Goal: Task Accomplishment & Management: Use online tool/utility

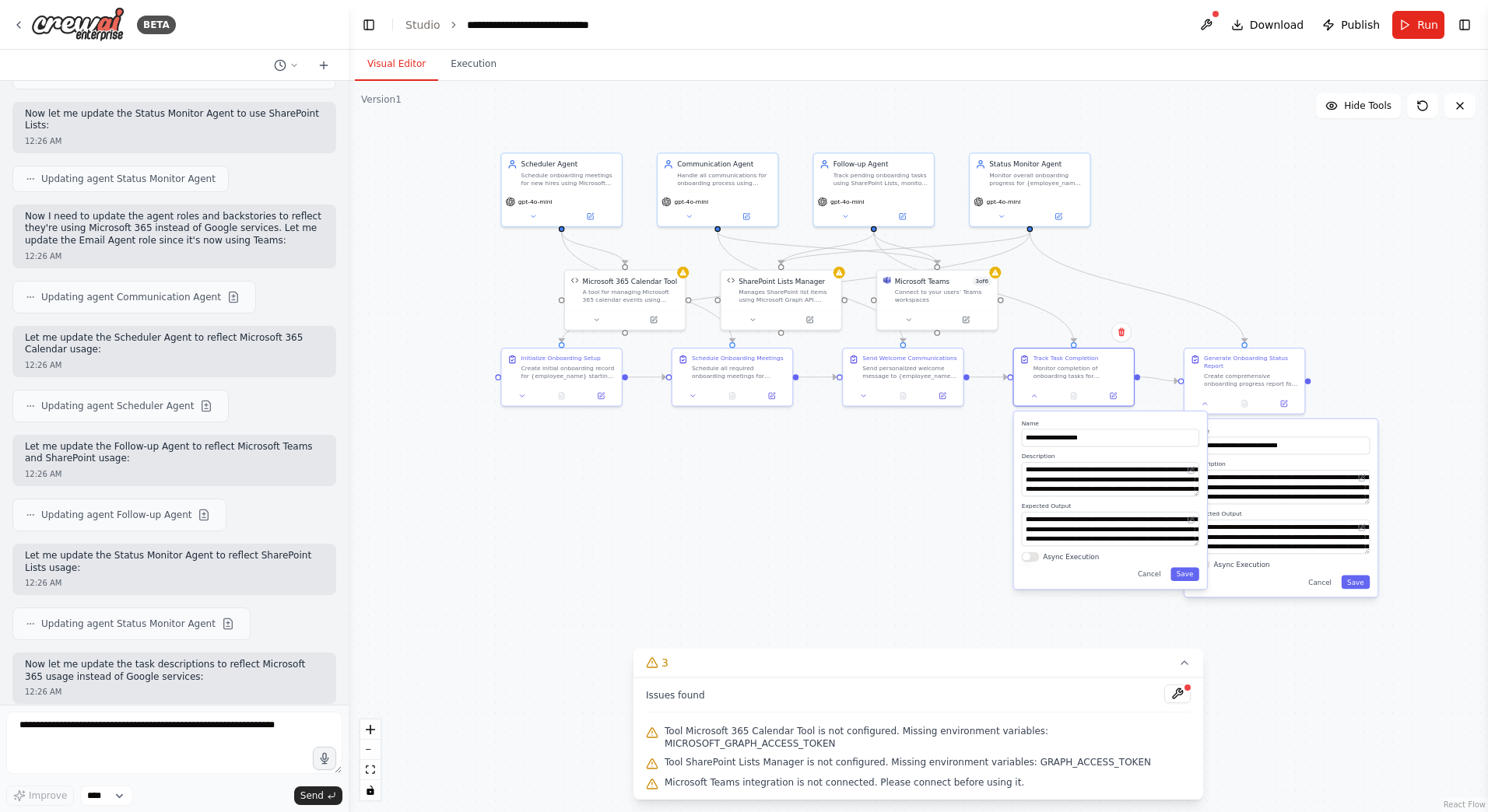
scroll to position [5204, 0]
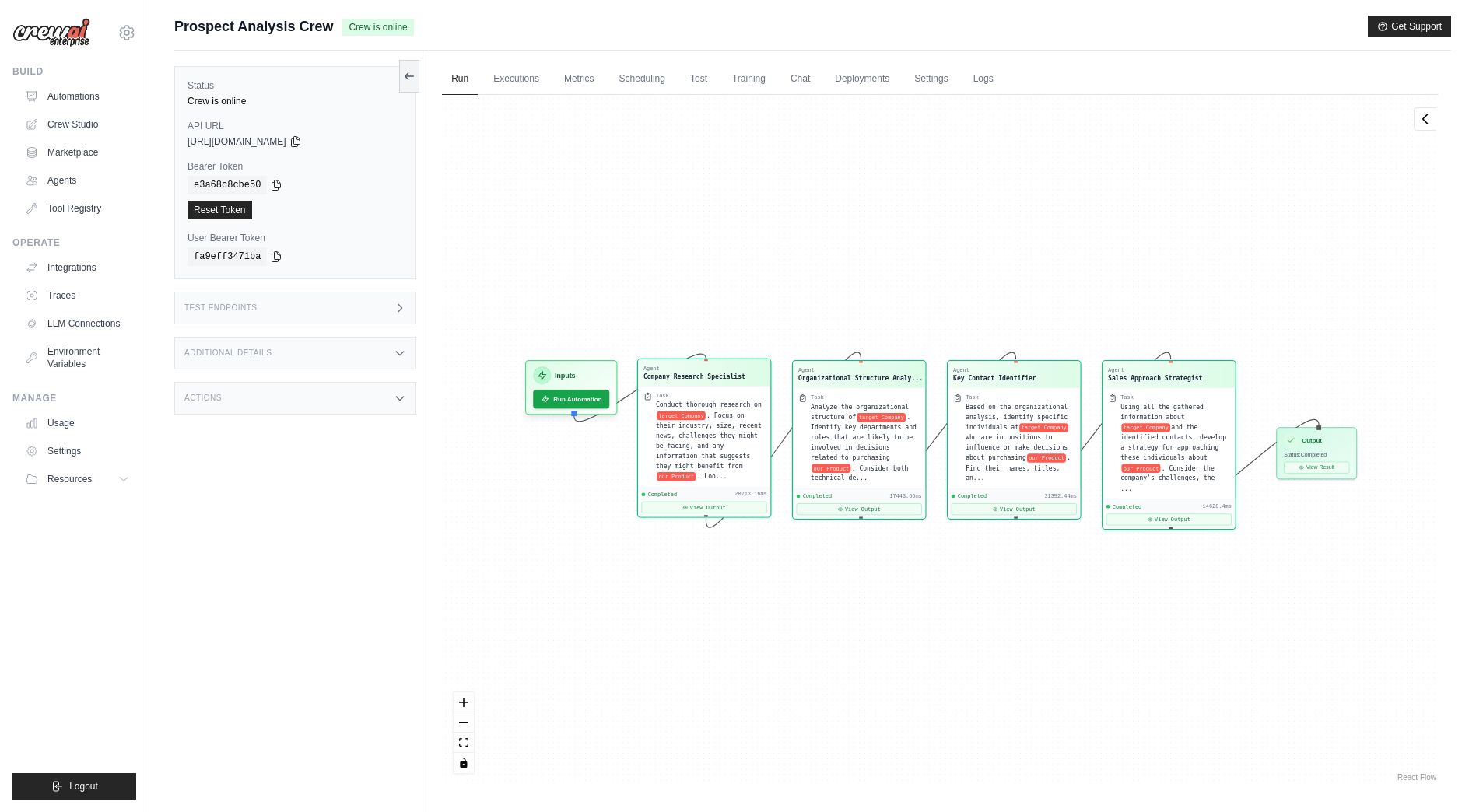
click at [734, 453] on span ". Focus on their industry, size, recent news, challenges they might be facing, …" at bounding box center [708, 440] width 106 height 58
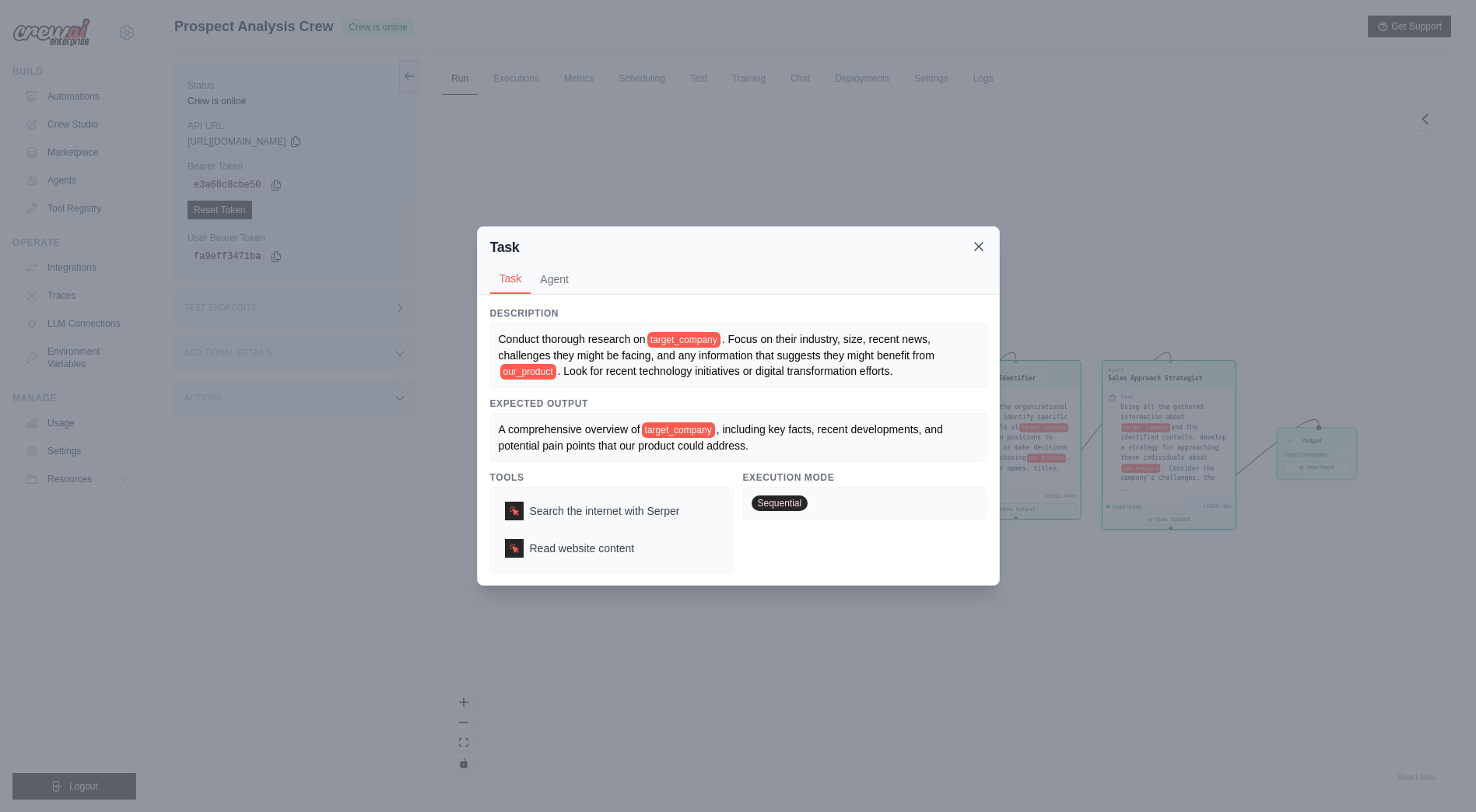
click at [976, 240] on icon at bounding box center [979, 247] width 15 height 15
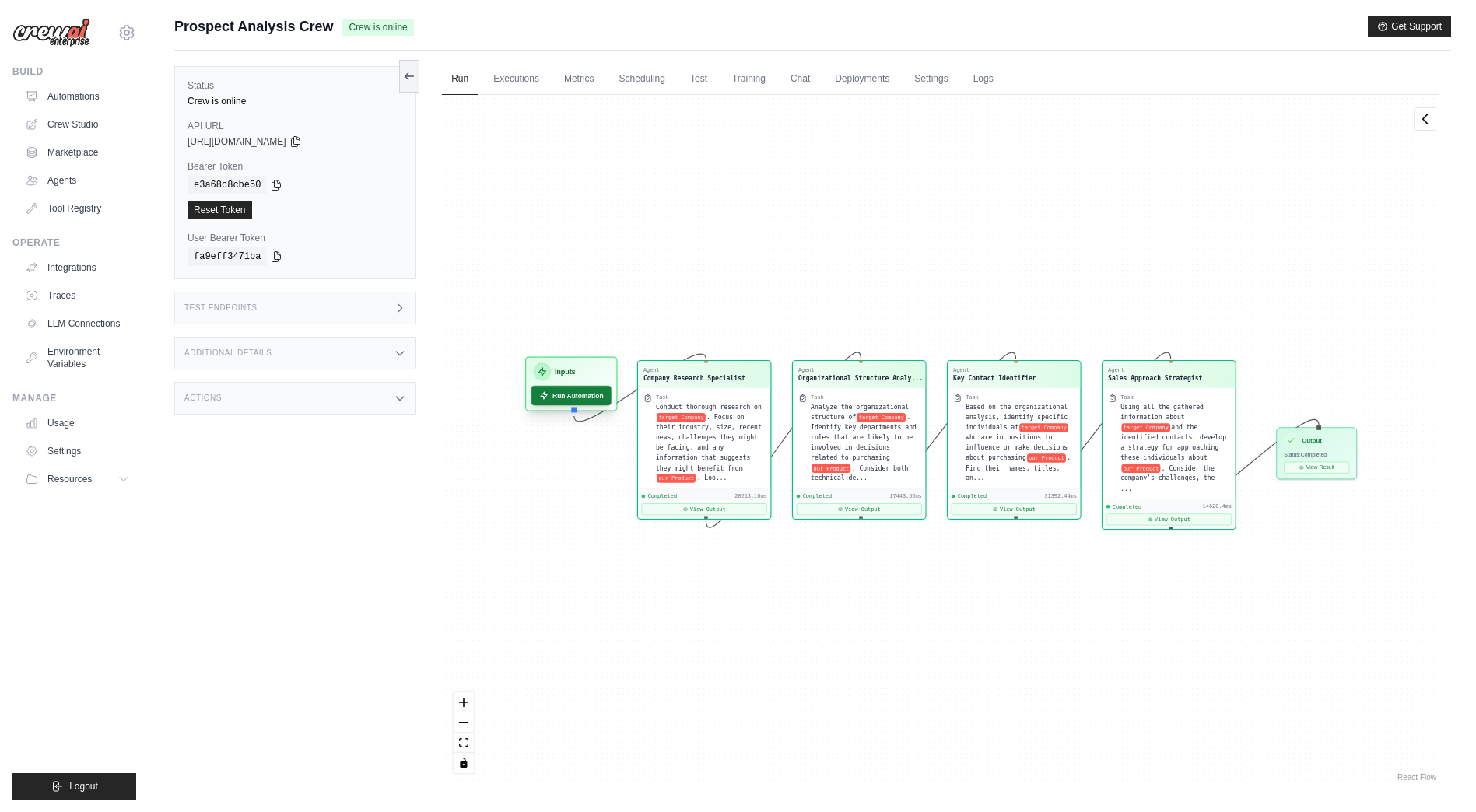
click at [576, 394] on button "Run Automation" at bounding box center [571, 396] width 80 height 20
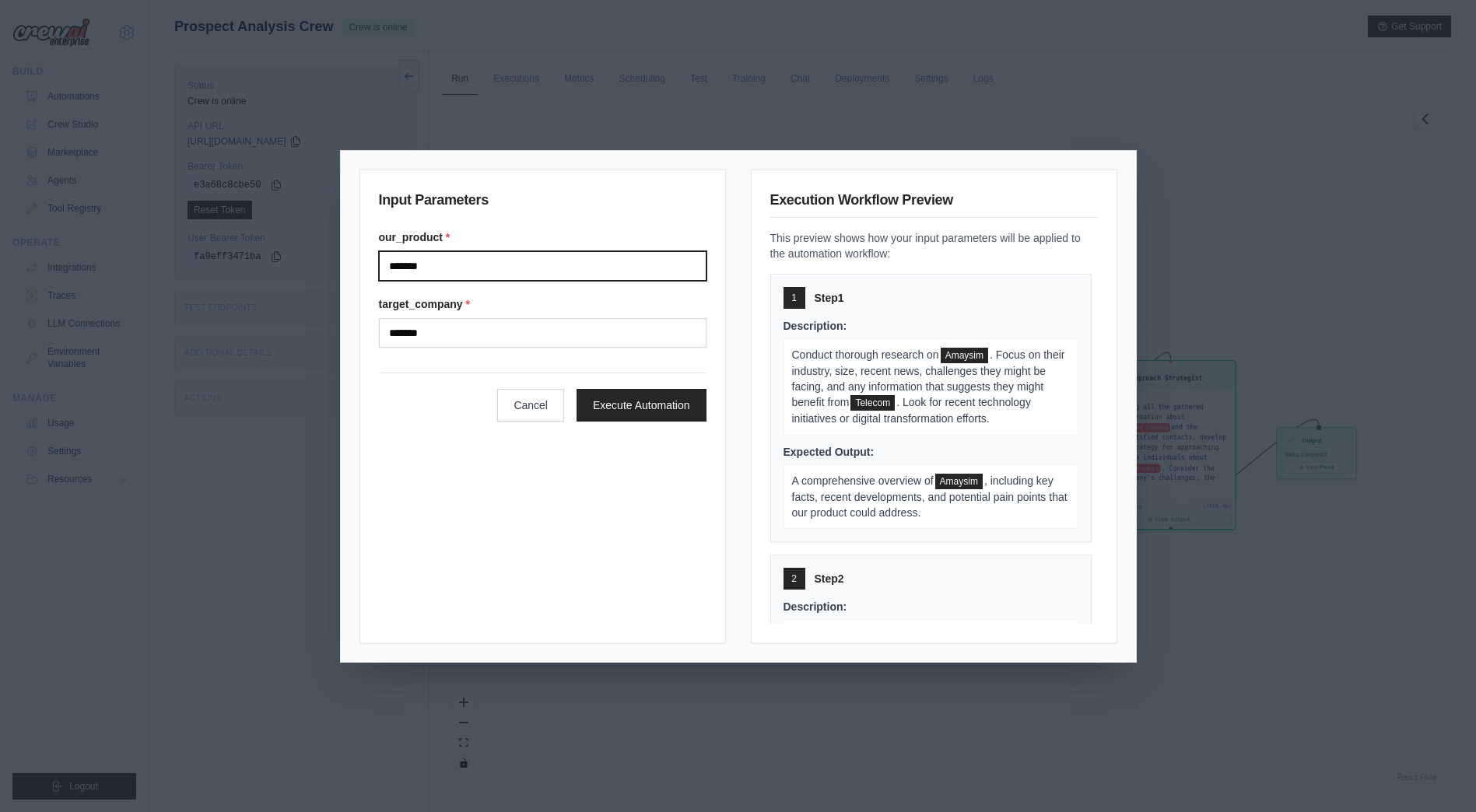
click at [584, 251] on input "*******" at bounding box center [542, 266] width 328 height 29
type input "*********"
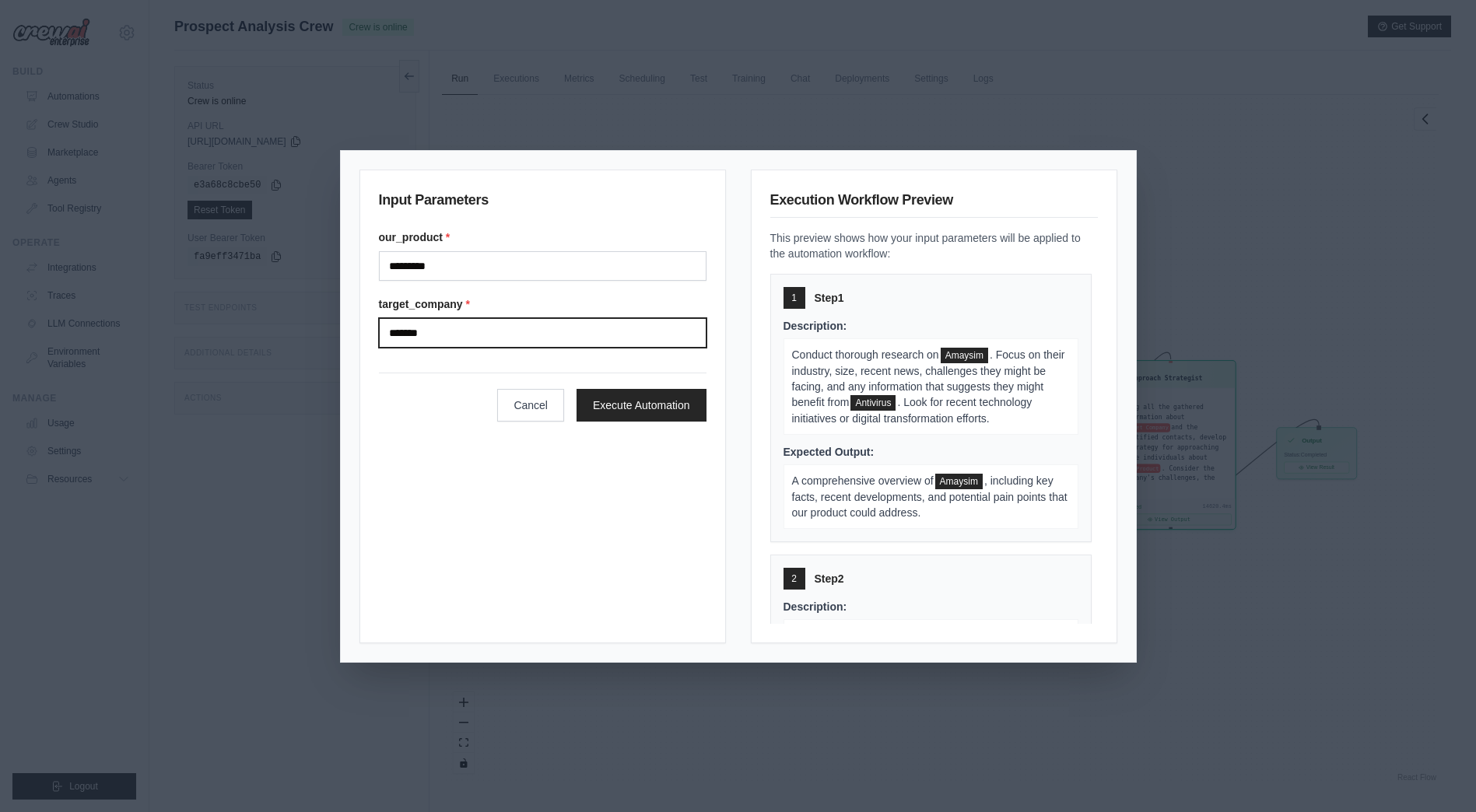
click at [582, 339] on input "*******" at bounding box center [542, 333] width 328 height 29
type input "**********"
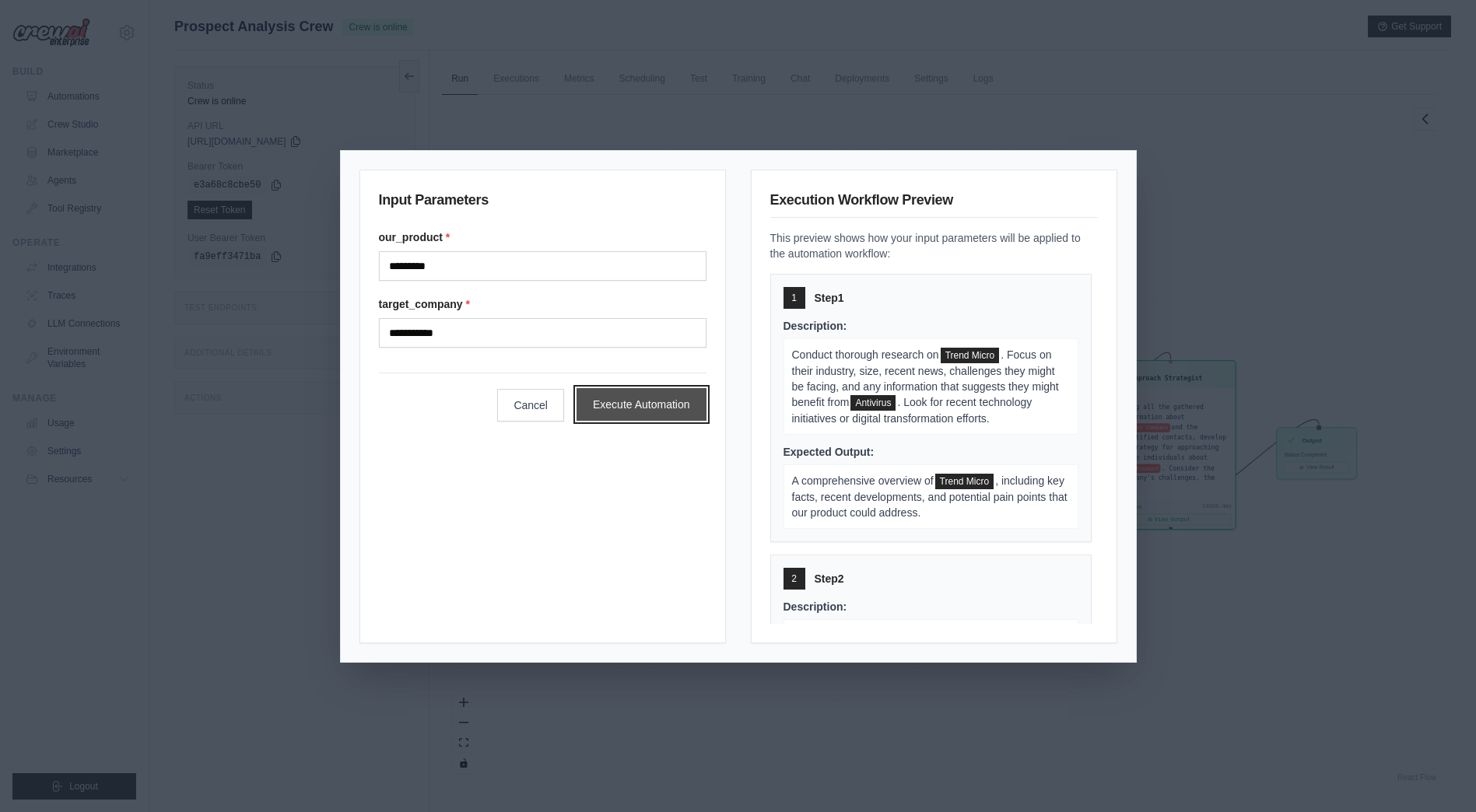
click at [679, 409] on button "Execute Automation" at bounding box center [641, 404] width 130 height 33
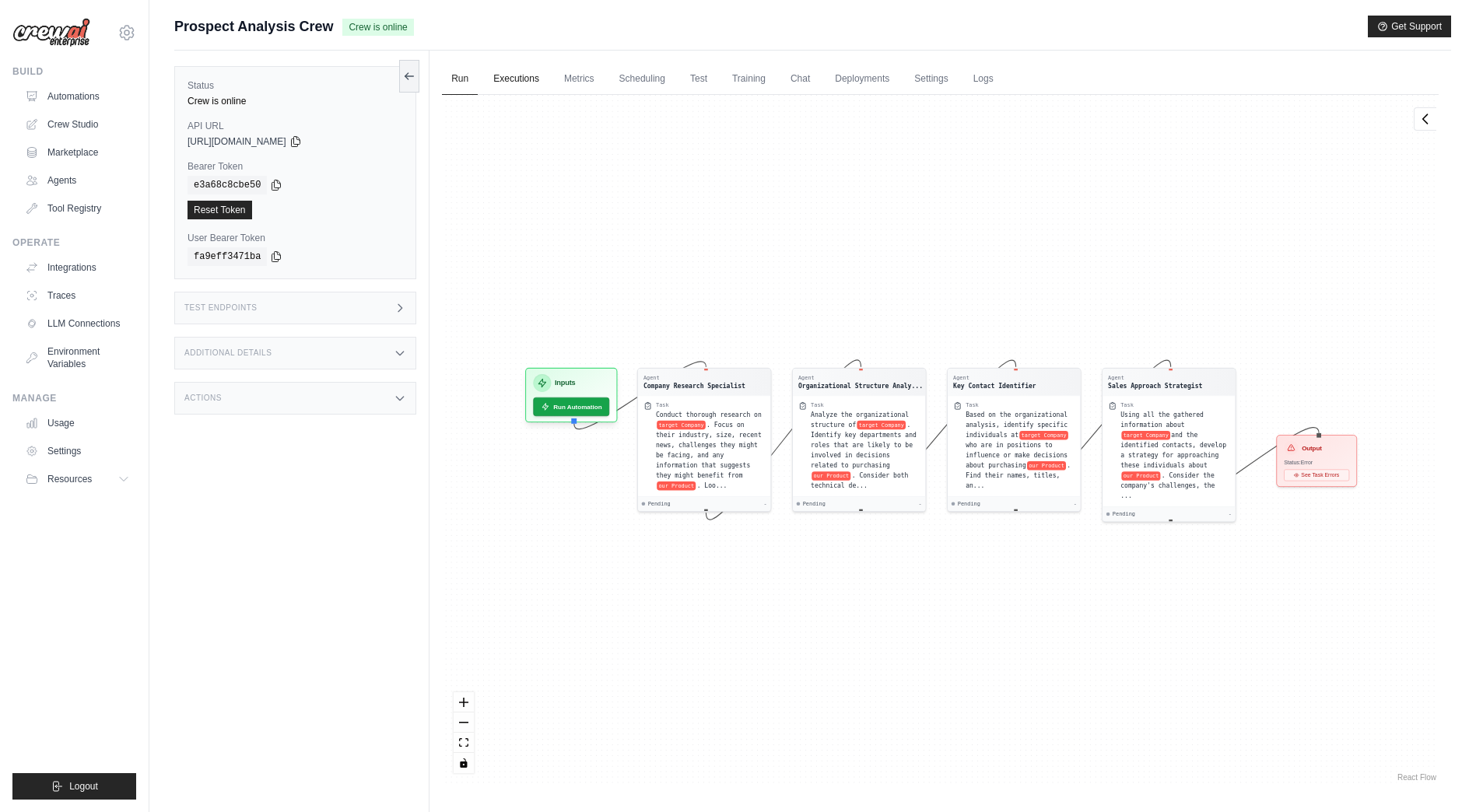
click at [509, 77] on link "Executions" at bounding box center [516, 79] width 65 height 33
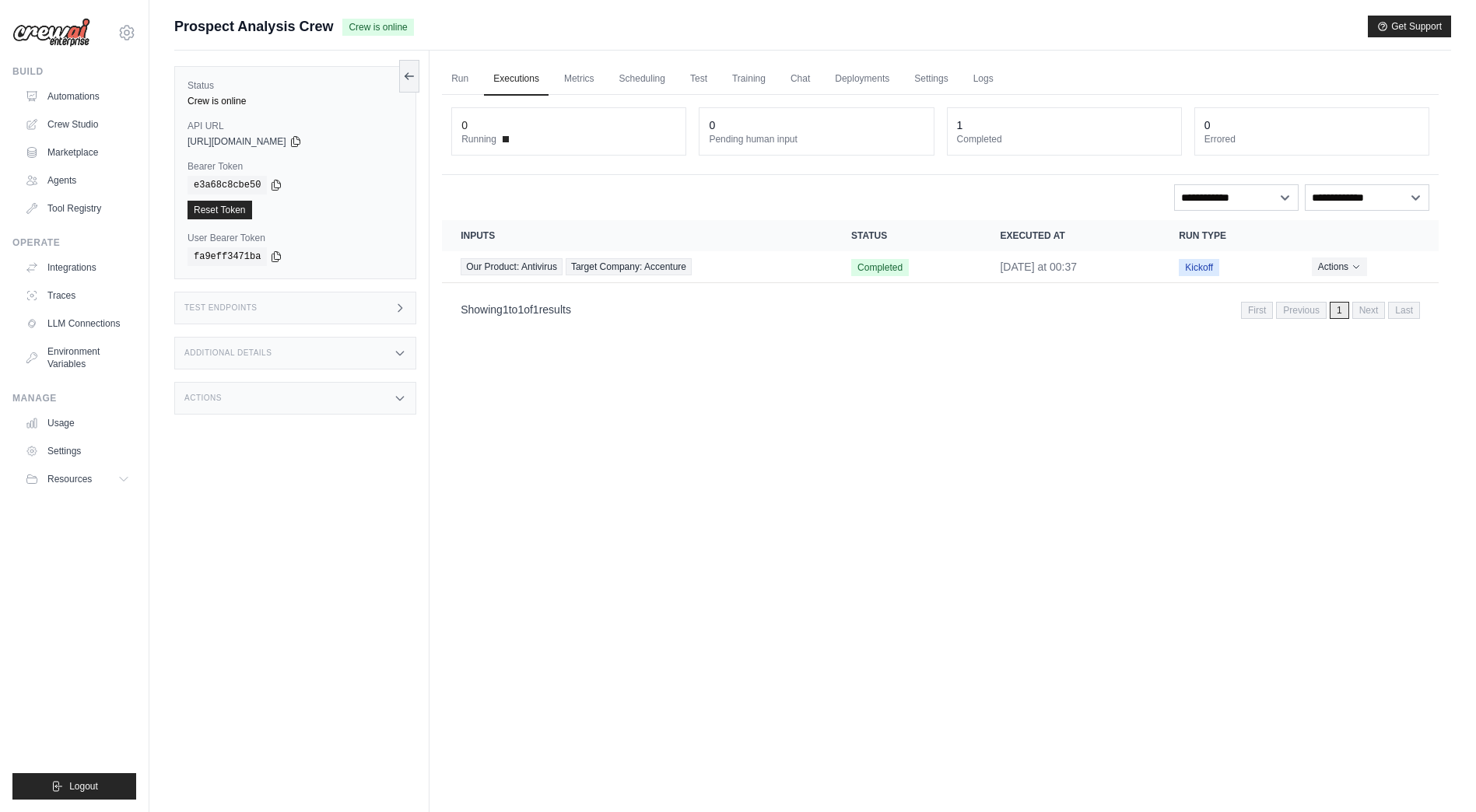
click at [923, 364] on div "Run Executions Metrics Scheduling Test Training Chat Deployments Settings Logs …" at bounding box center [940, 457] width 1022 height 812
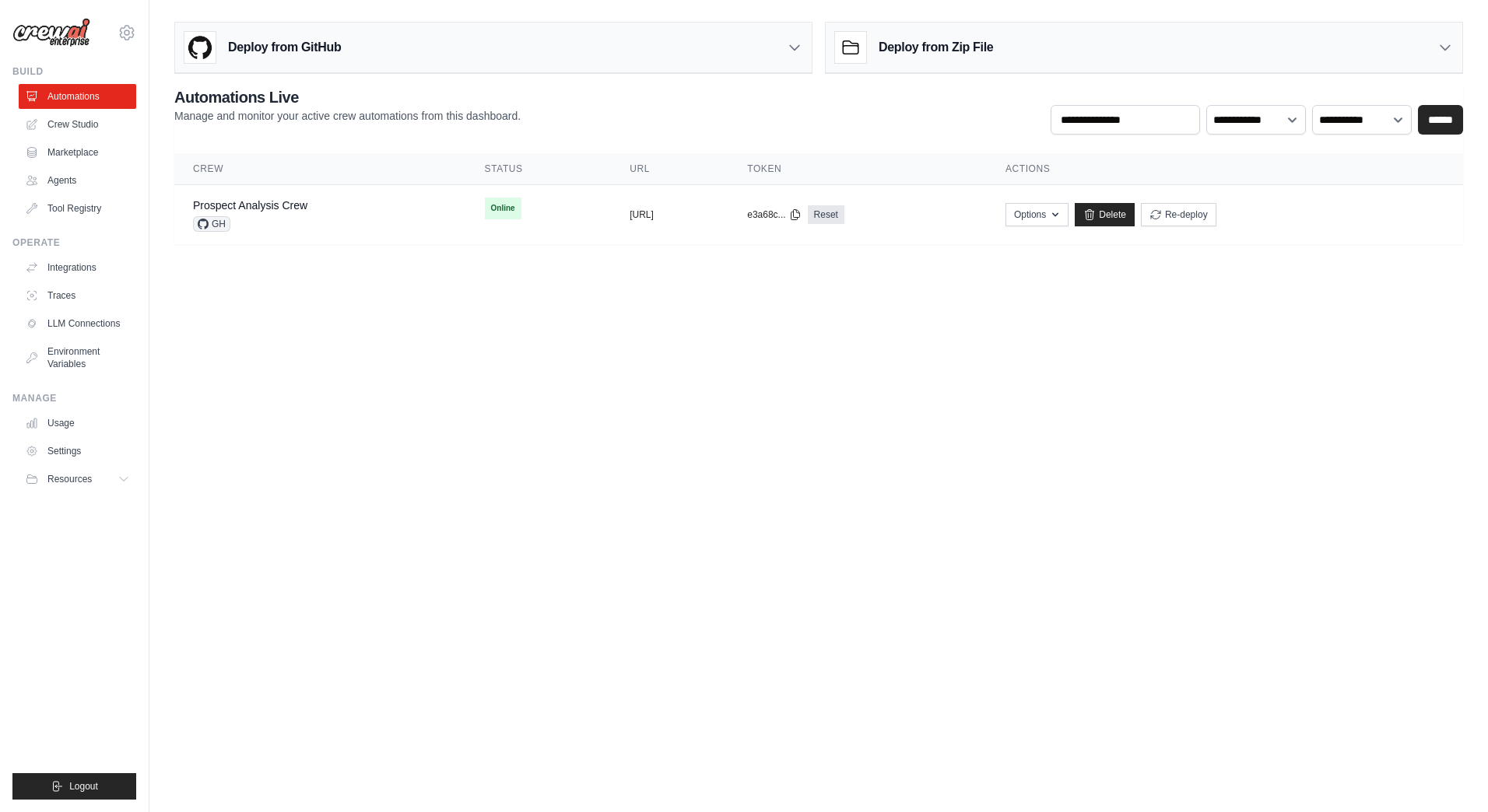
click at [472, 344] on body "[EMAIL_ADDRESS][DOMAIN_NAME] Settings Build Automations Crew Studio Resources" at bounding box center [744, 406] width 1488 height 812
click at [306, 210] on link "Prospect Analysis Crew" at bounding box center [250, 206] width 114 height 12
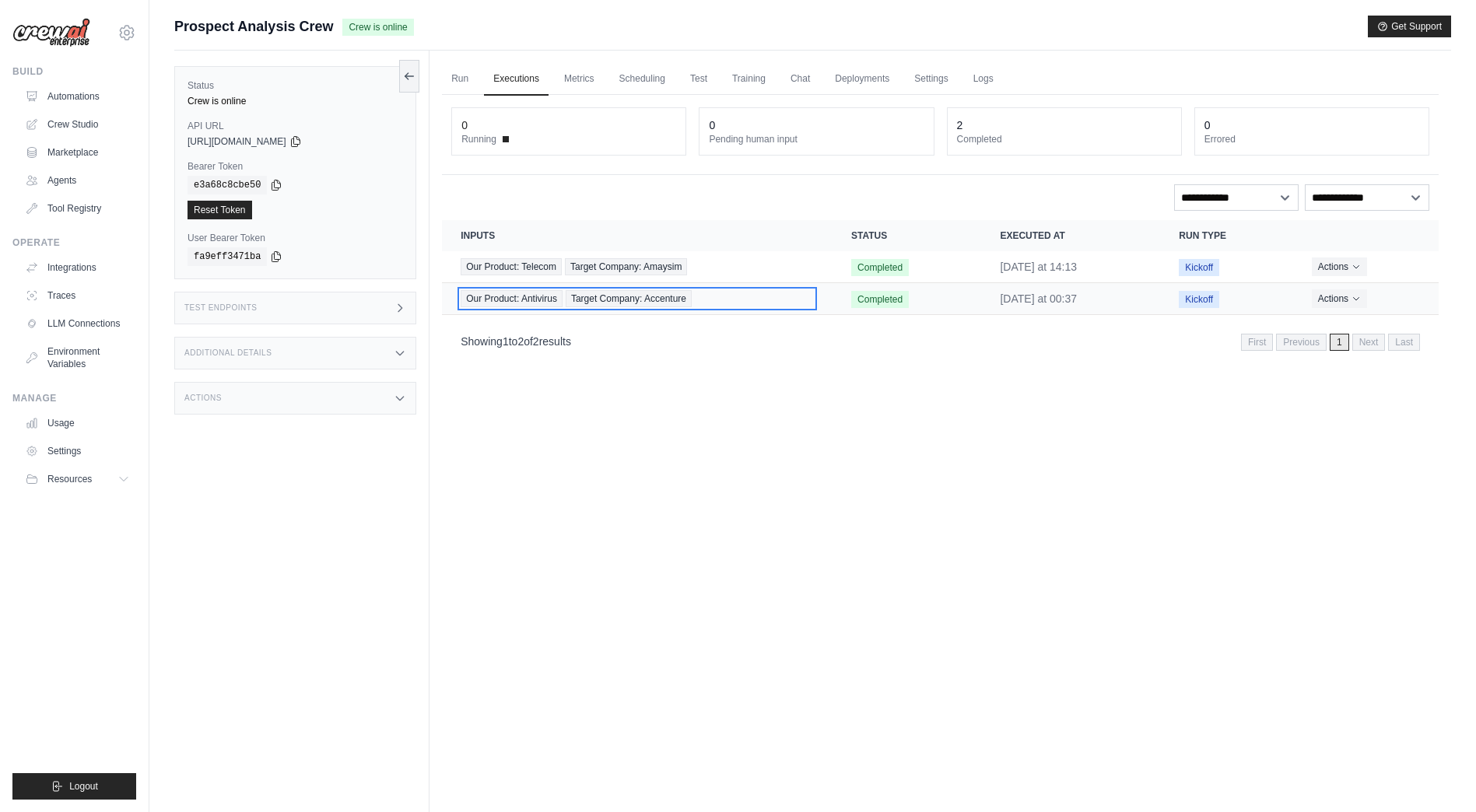
click at [680, 294] on span "Target Company: Accenture" at bounding box center [628, 298] width 126 height 17
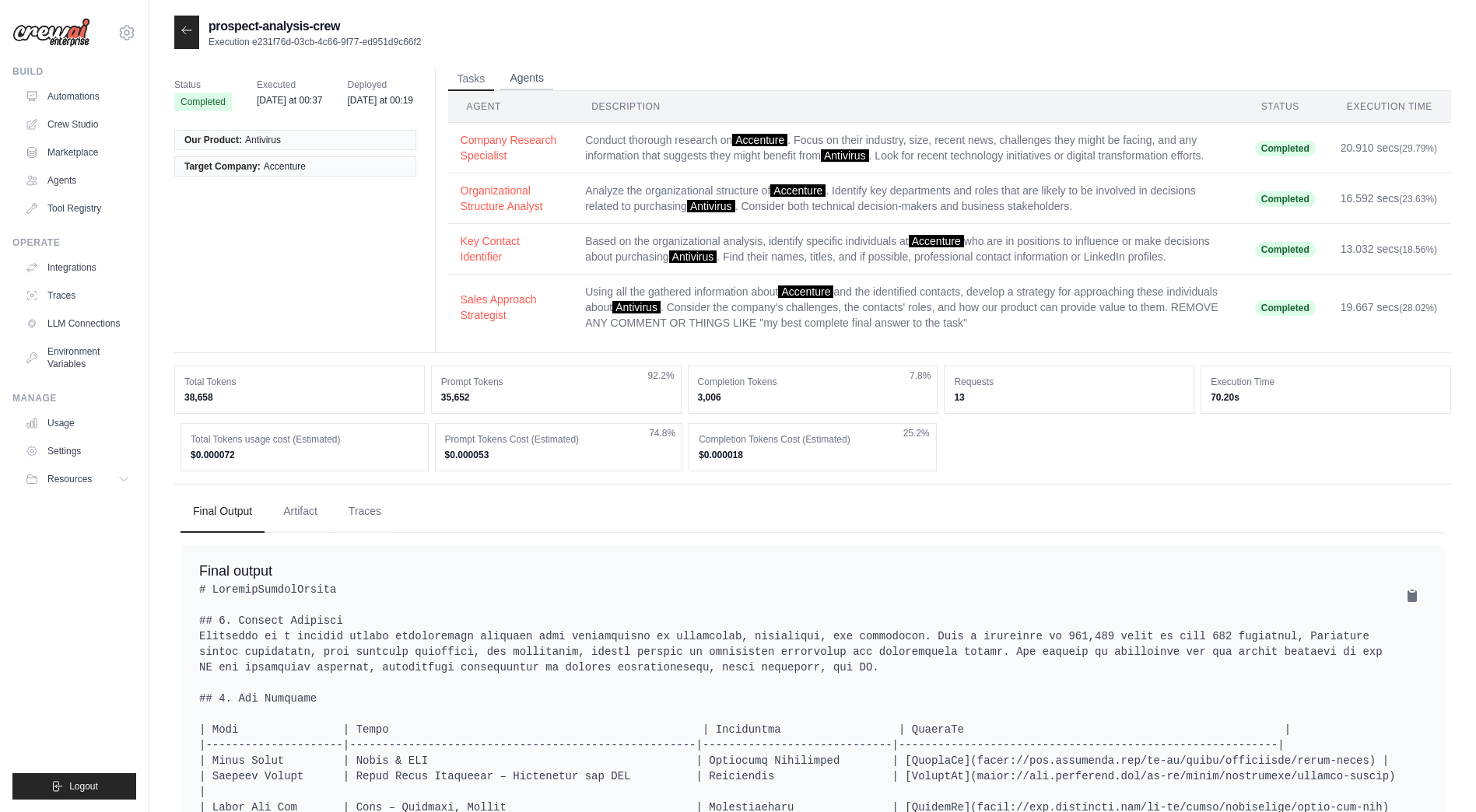
click at [526, 86] on button "Agents" at bounding box center [526, 78] width 52 height 23
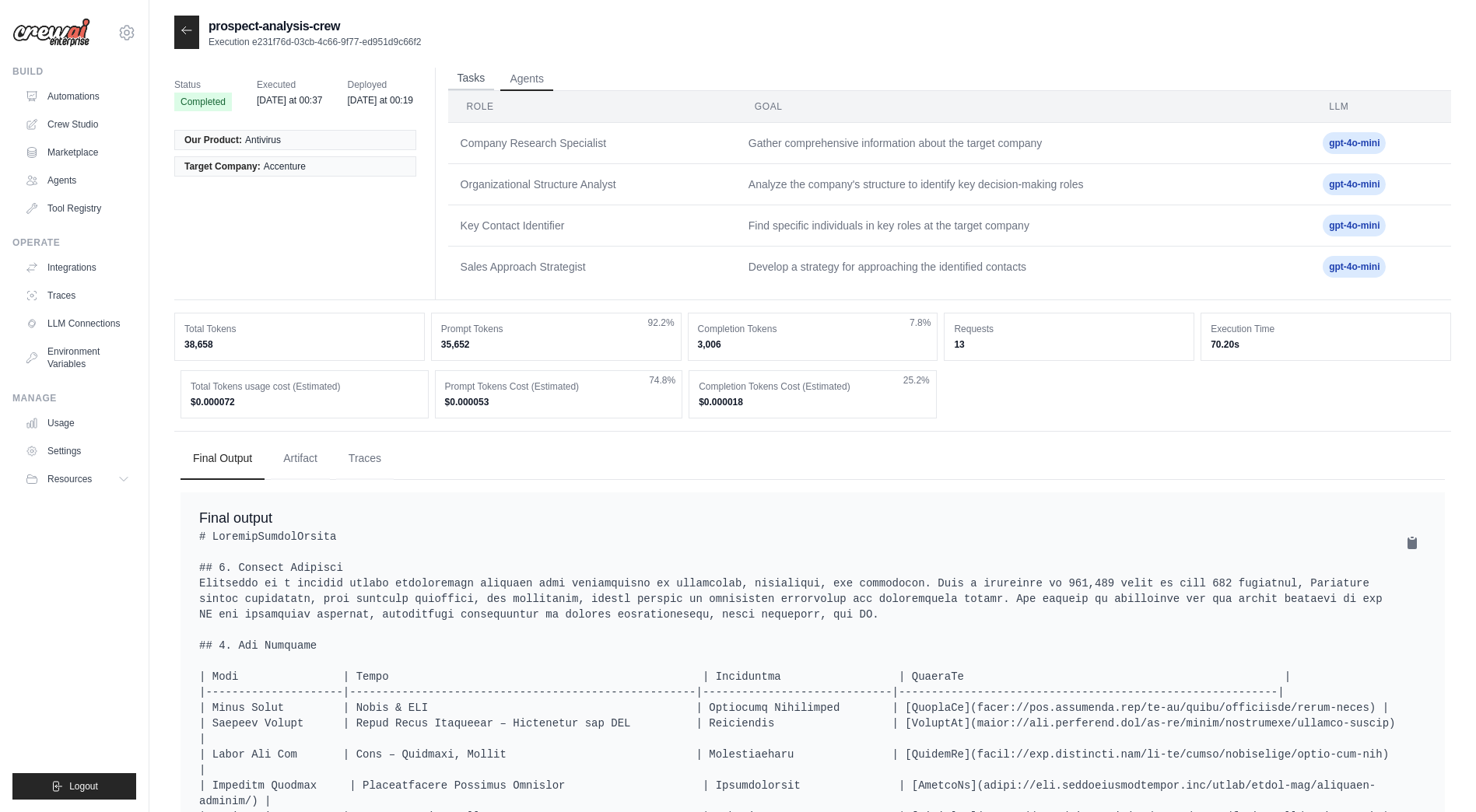
click at [488, 87] on button "Tasks" at bounding box center [472, 78] width 46 height 23
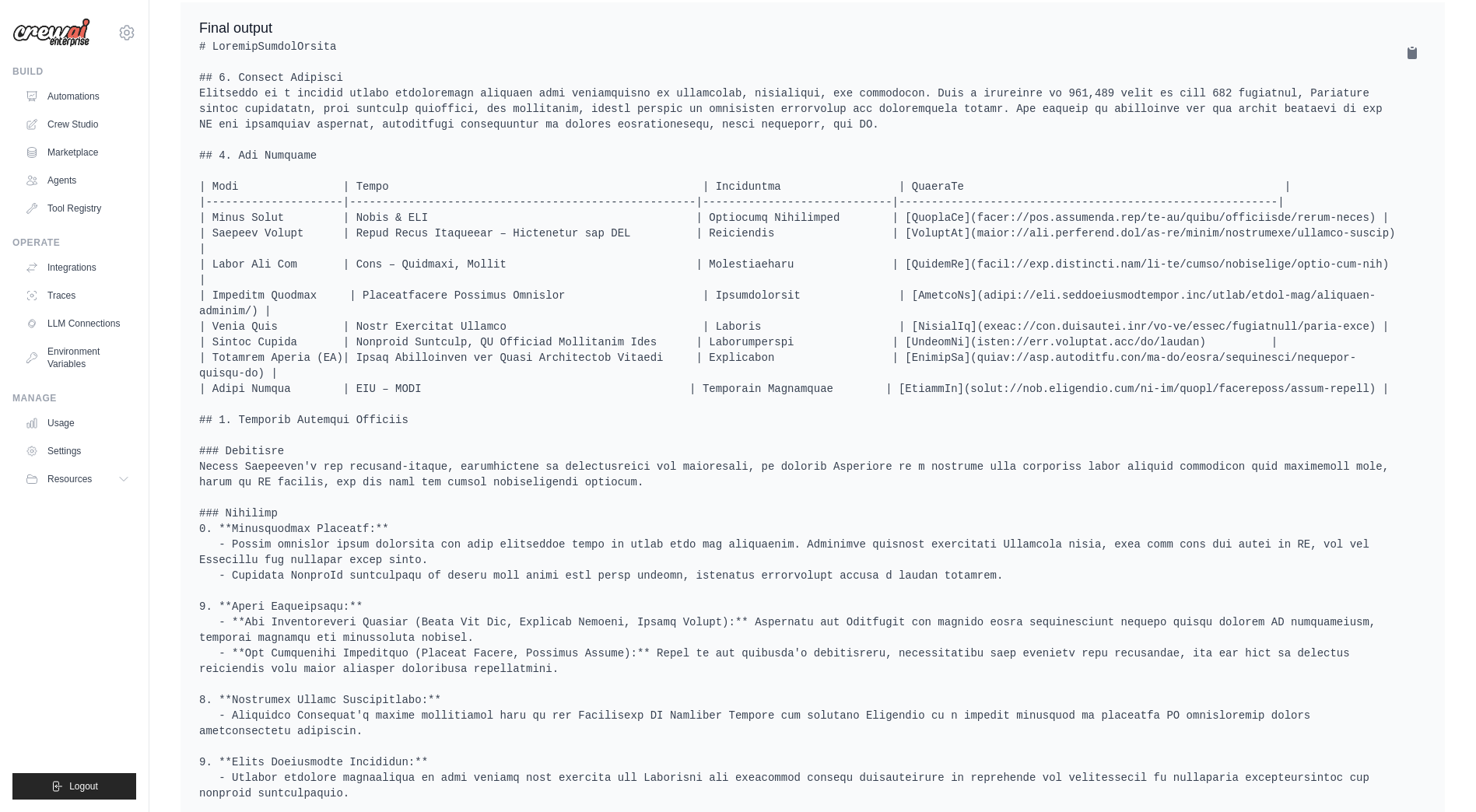
scroll to position [544, 0]
click at [732, 219] on pre at bounding box center [813, 511] width 1227 height 949
click at [706, 367] on pre at bounding box center [813, 511] width 1227 height 949
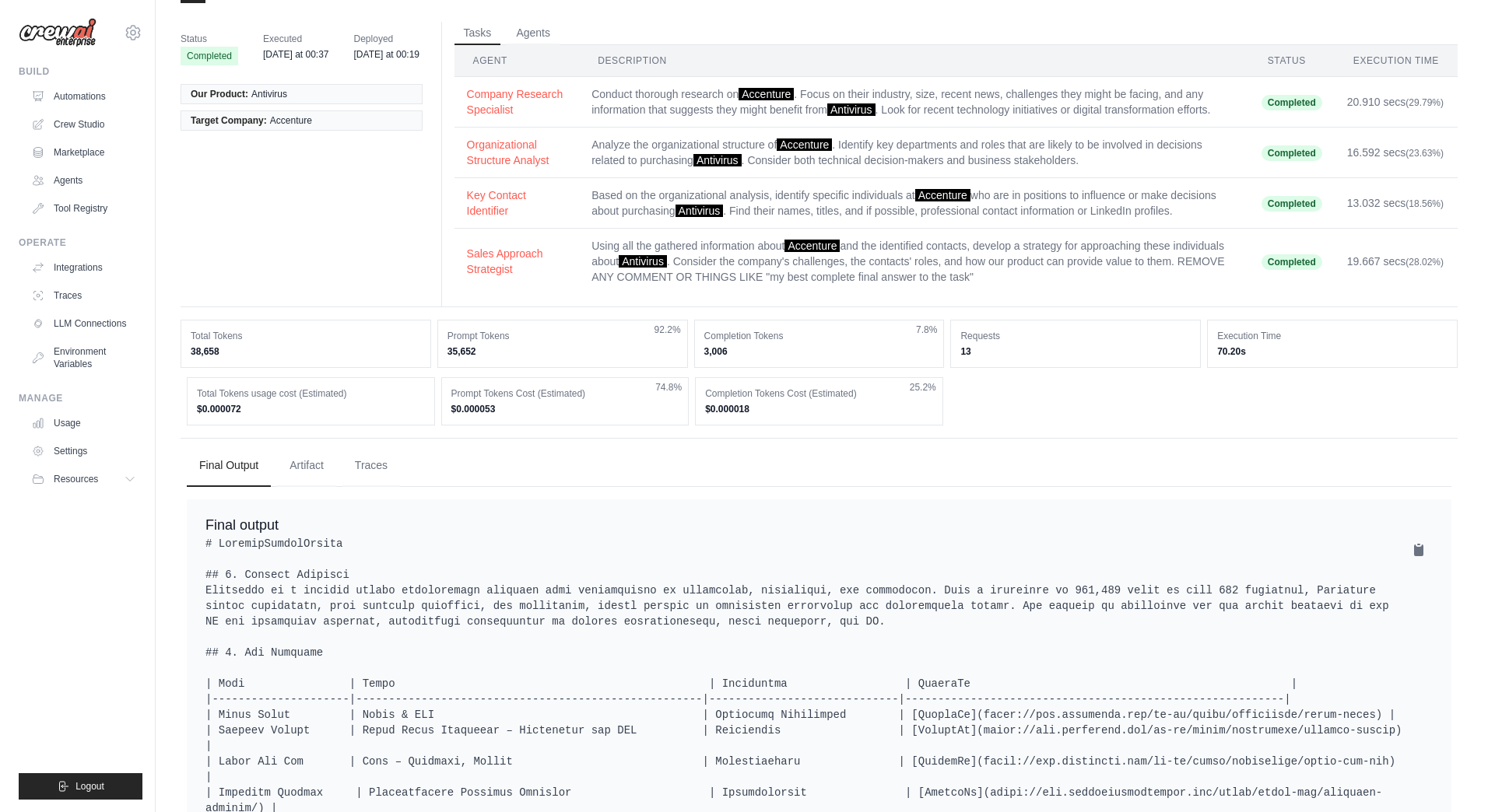
scroll to position [0, 0]
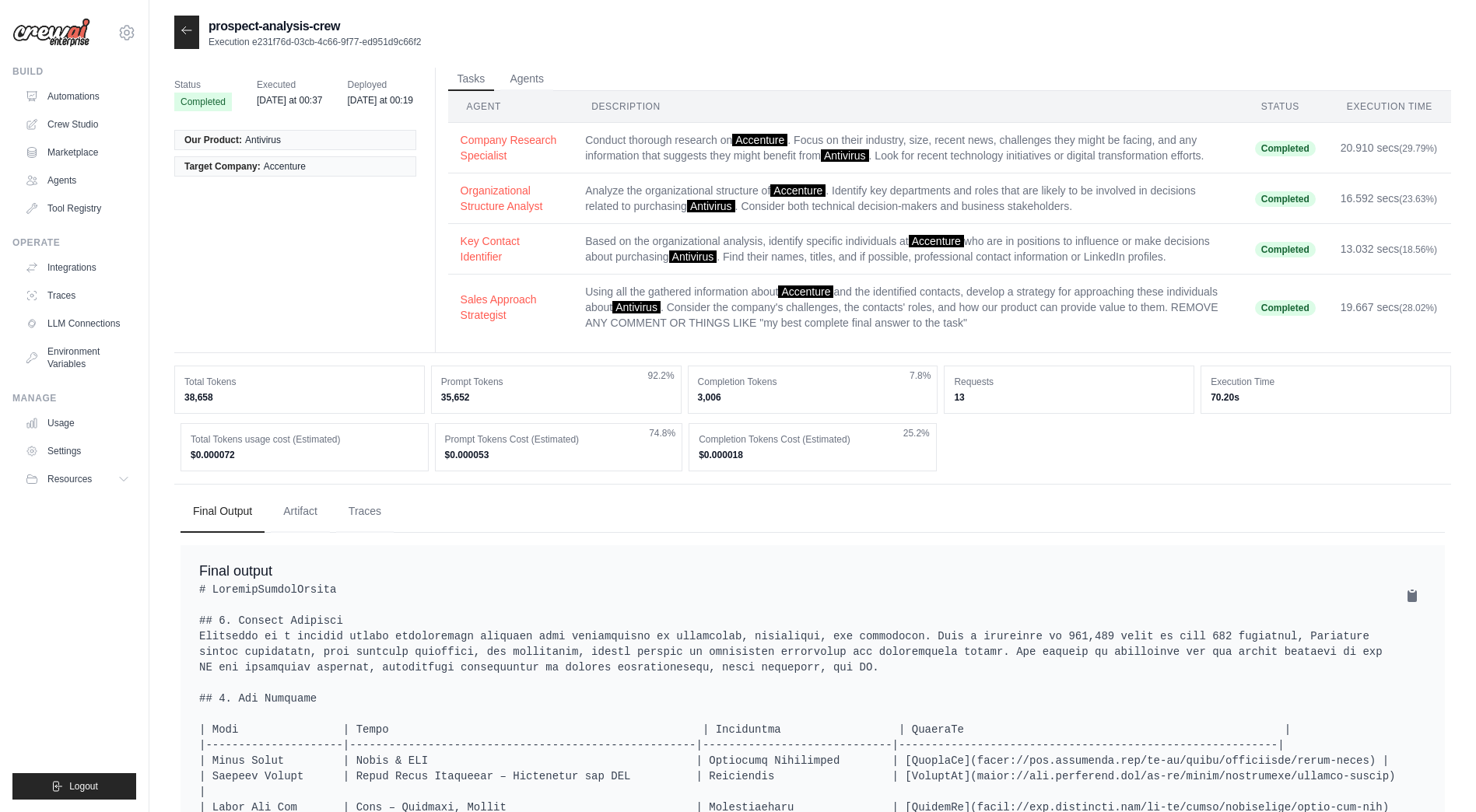
click at [183, 28] on icon at bounding box center [187, 30] width 9 height 7
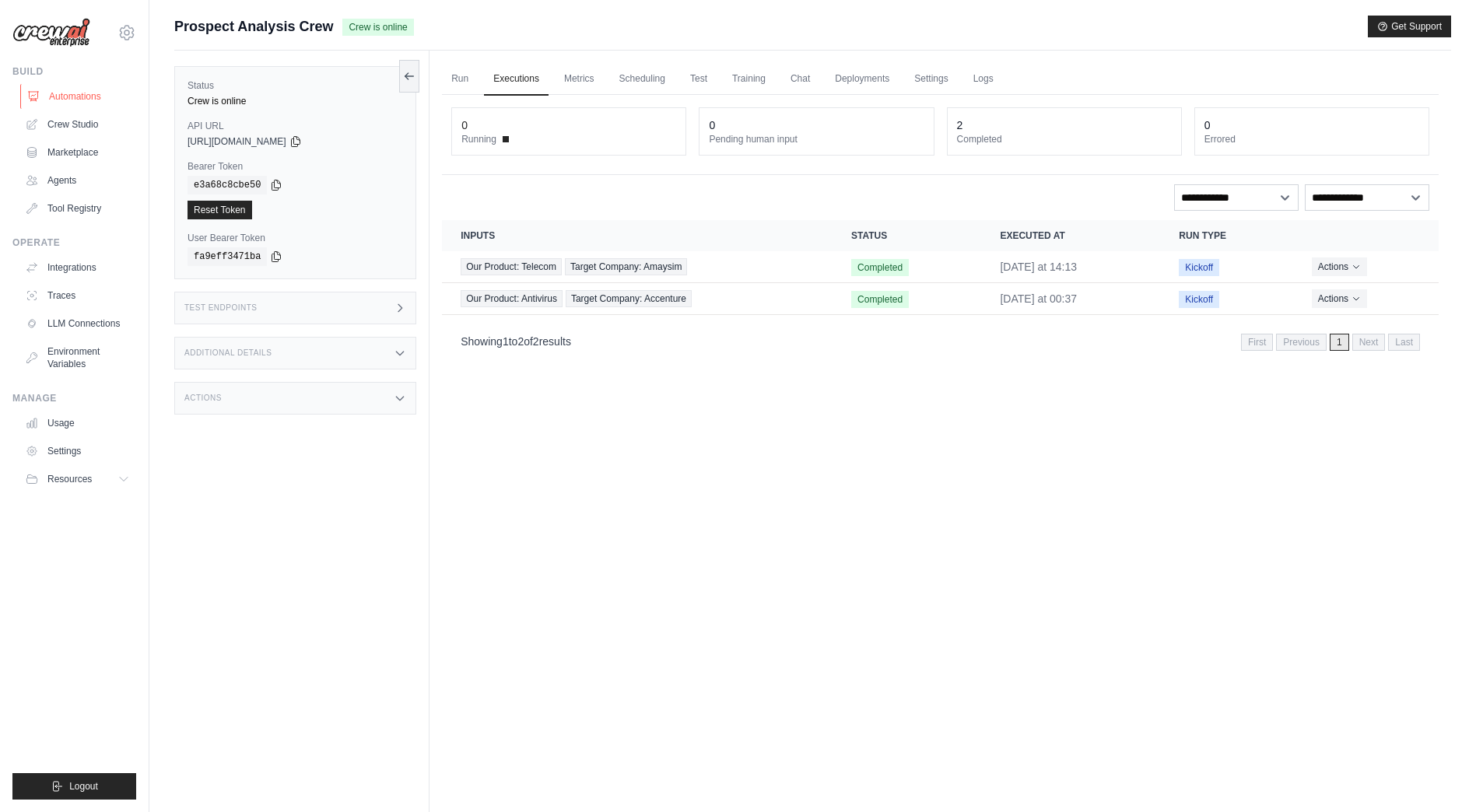
click at [72, 96] on link "Automations" at bounding box center [79, 96] width 118 height 25
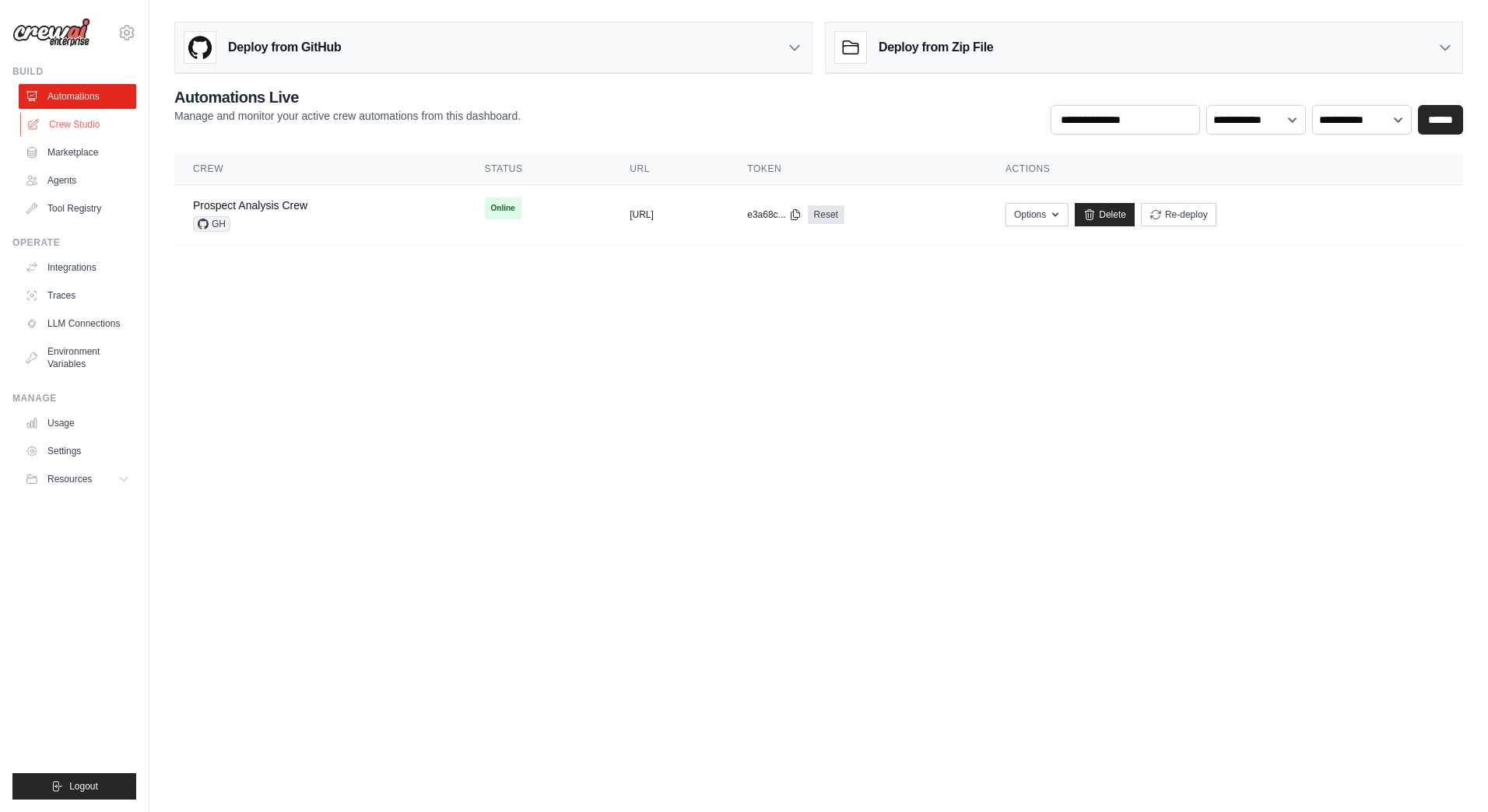
click at [77, 123] on link "Crew Studio" at bounding box center [79, 124] width 118 height 25
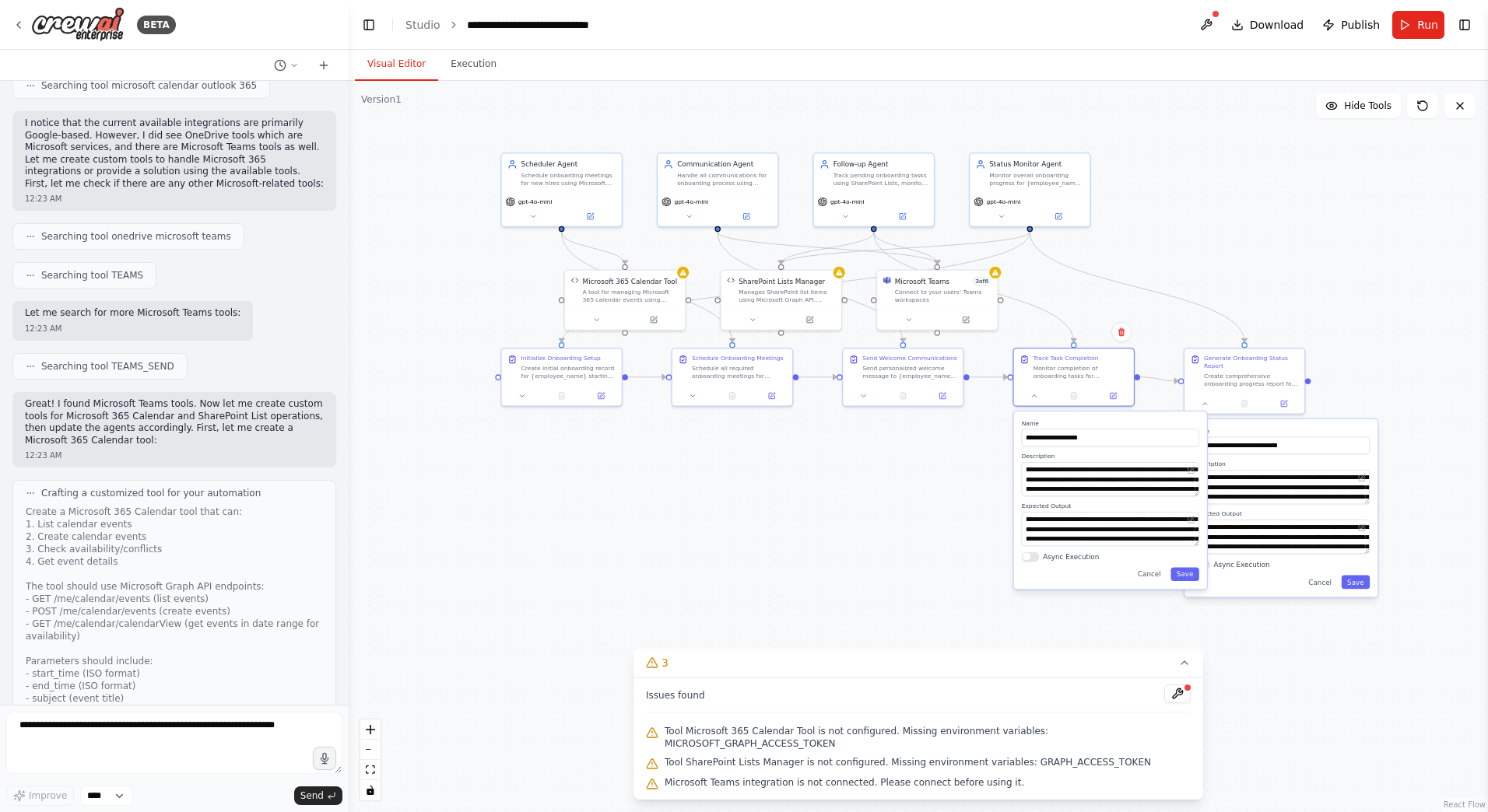
scroll to position [3415, 0]
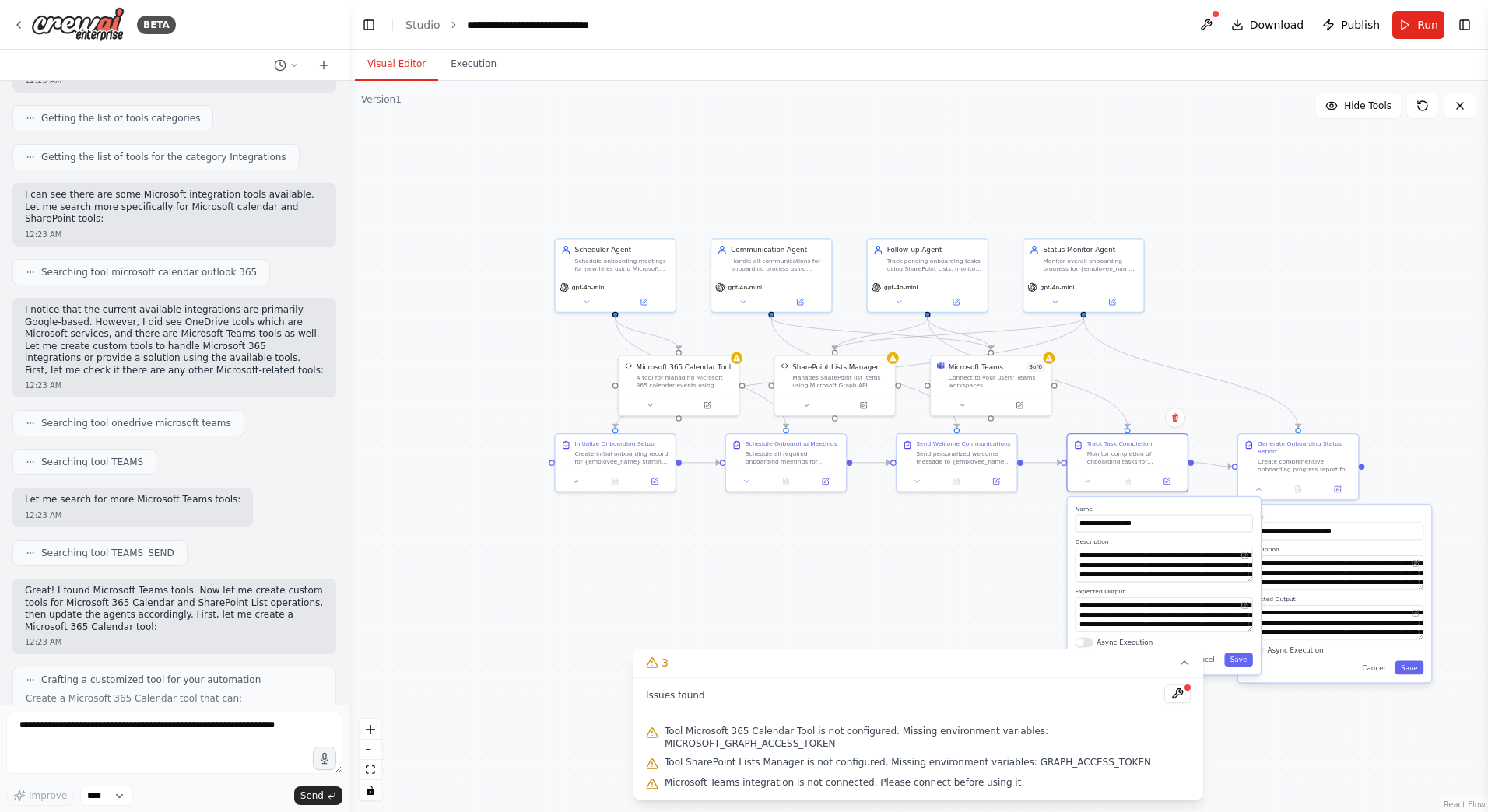
drag, startPoint x: 484, startPoint y: 286, endPoint x: 424, endPoint y: 300, distance: 61.6
click at [508, 313] on div ".deletable-edge-delete-btn { width: 20px; height: 20px; border: 0px solid #ffff…" at bounding box center [918, 446] width 1139 height 731
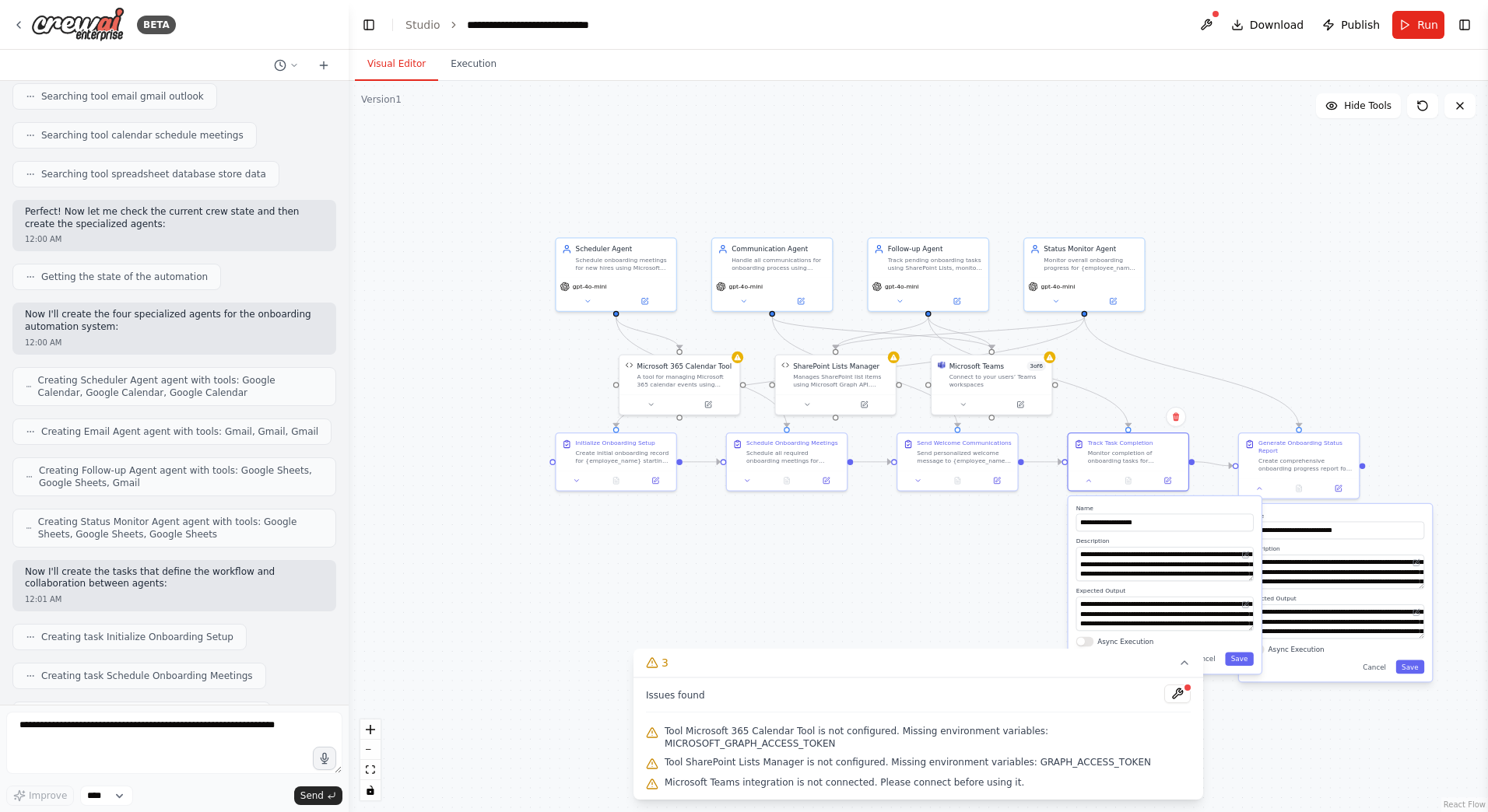
scroll to position [0, 0]
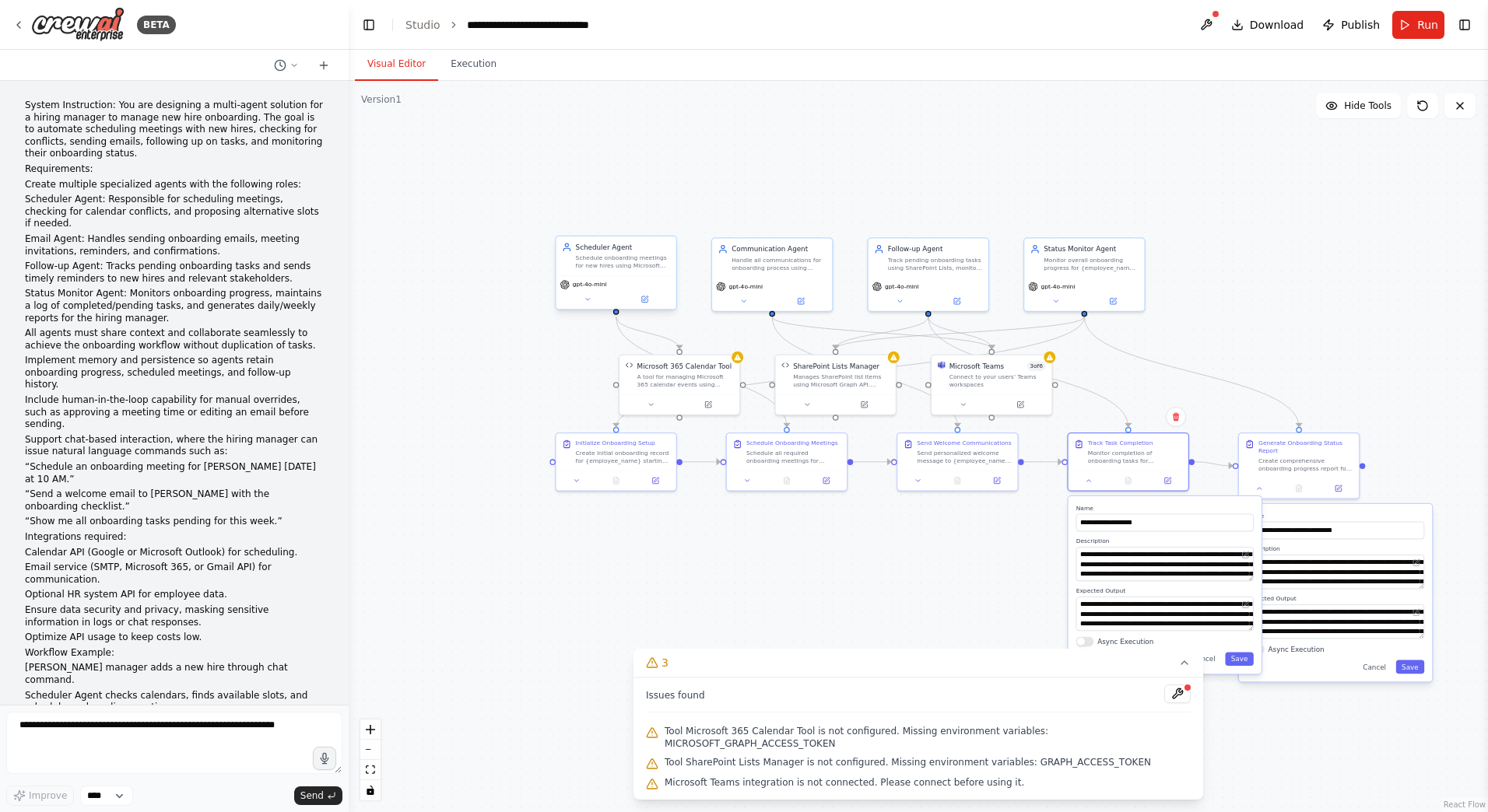
click at [642, 268] on div "Schedule onboarding meetings for new hires using Microsoft 365 Calendar by chec…" at bounding box center [623, 262] width 95 height 15
click at [643, 305] on div "gpt-4o-mini" at bounding box center [616, 292] width 120 height 34
click at [651, 300] on button at bounding box center [645, 299] width 55 height 12
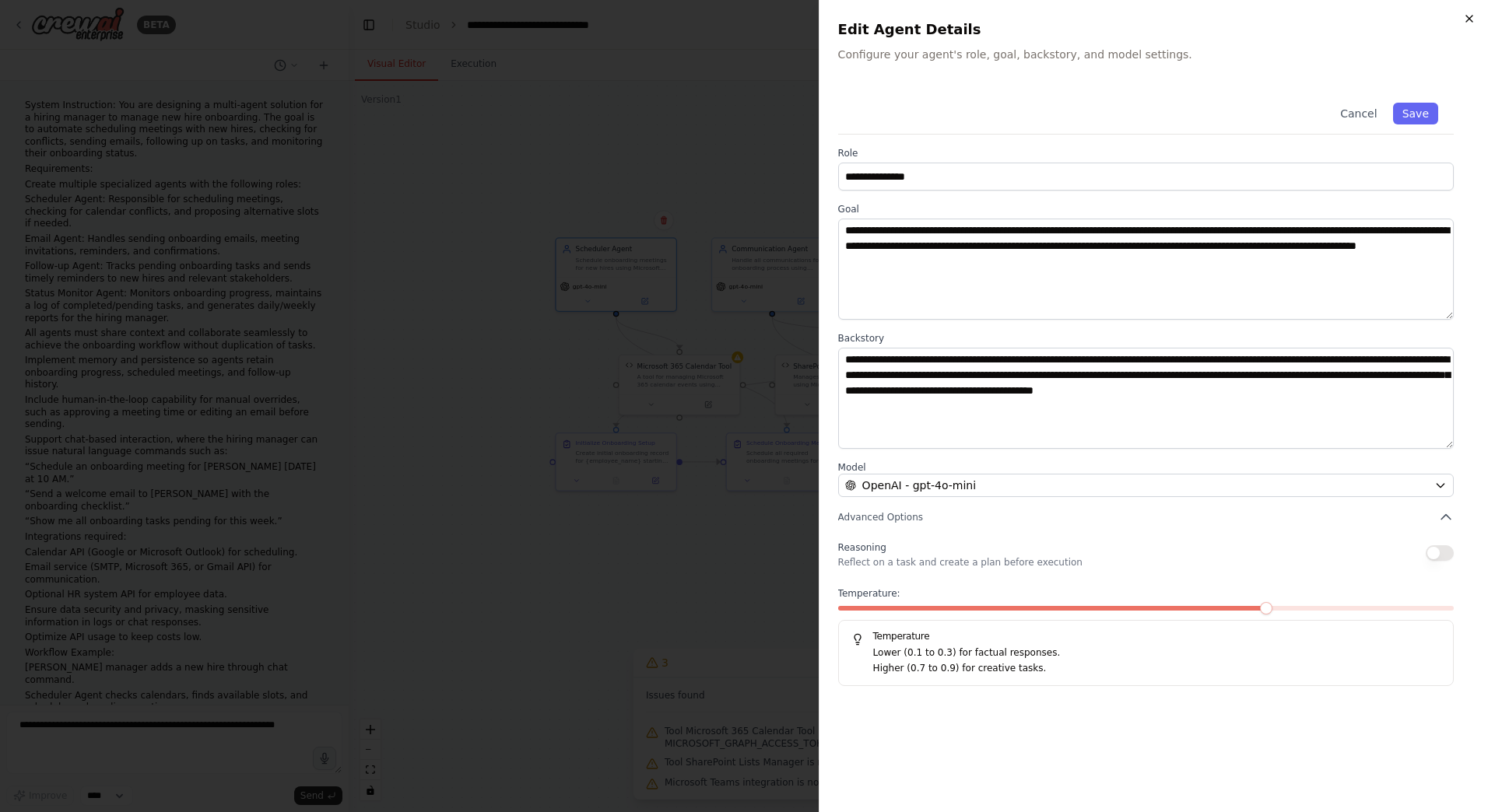
click at [1465, 21] on icon "button" at bounding box center [1469, 18] width 12 height 12
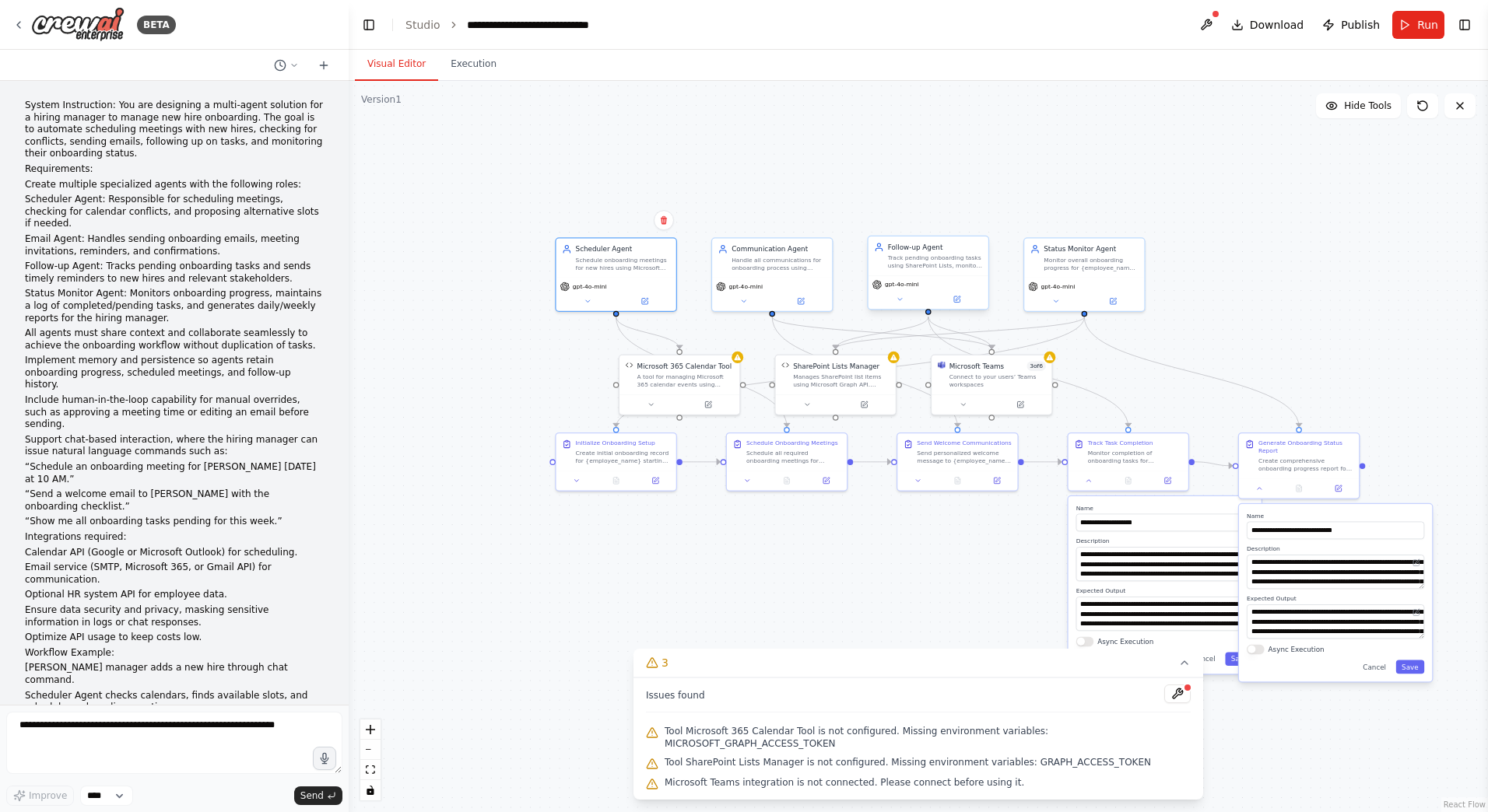
click at [951, 267] on div "Track pending onboarding tasks using SharePoint Lists, monitor completion statu…" at bounding box center [935, 262] width 95 height 15
click at [1118, 276] on div "gpt-4o-mini" at bounding box center [1084, 292] width 120 height 34
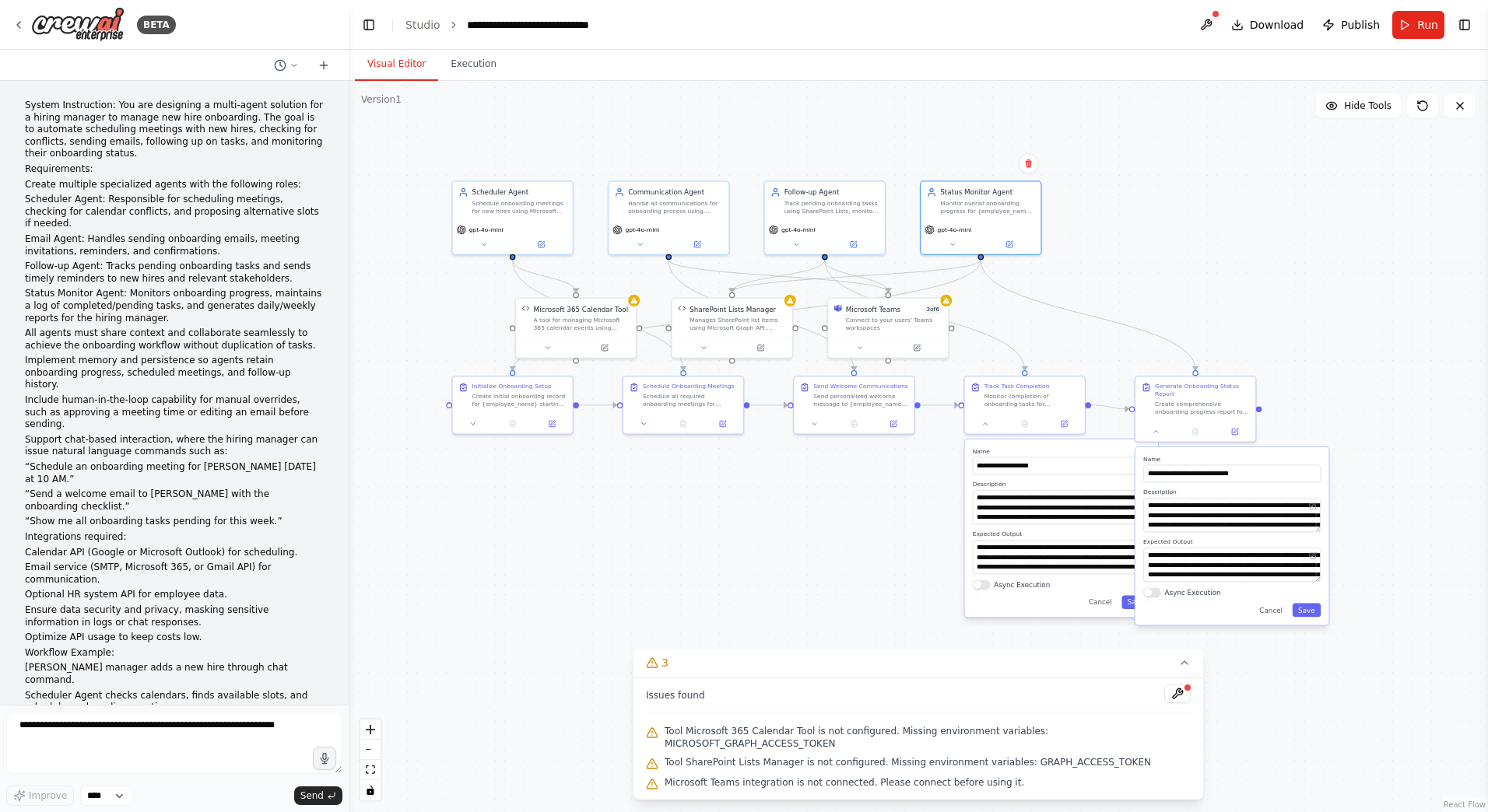
drag, startPoint x: 1256, startPoint y: 273, endPoint x: 1152, endPoint y: 217, distance: 118.1
click at [1152, 217] on div ".deletable-edge-delete-btn { width: 20px; height: 20px; border: 0px solid #ffff…" at bounding box center [918, 446] width 1139 height 731
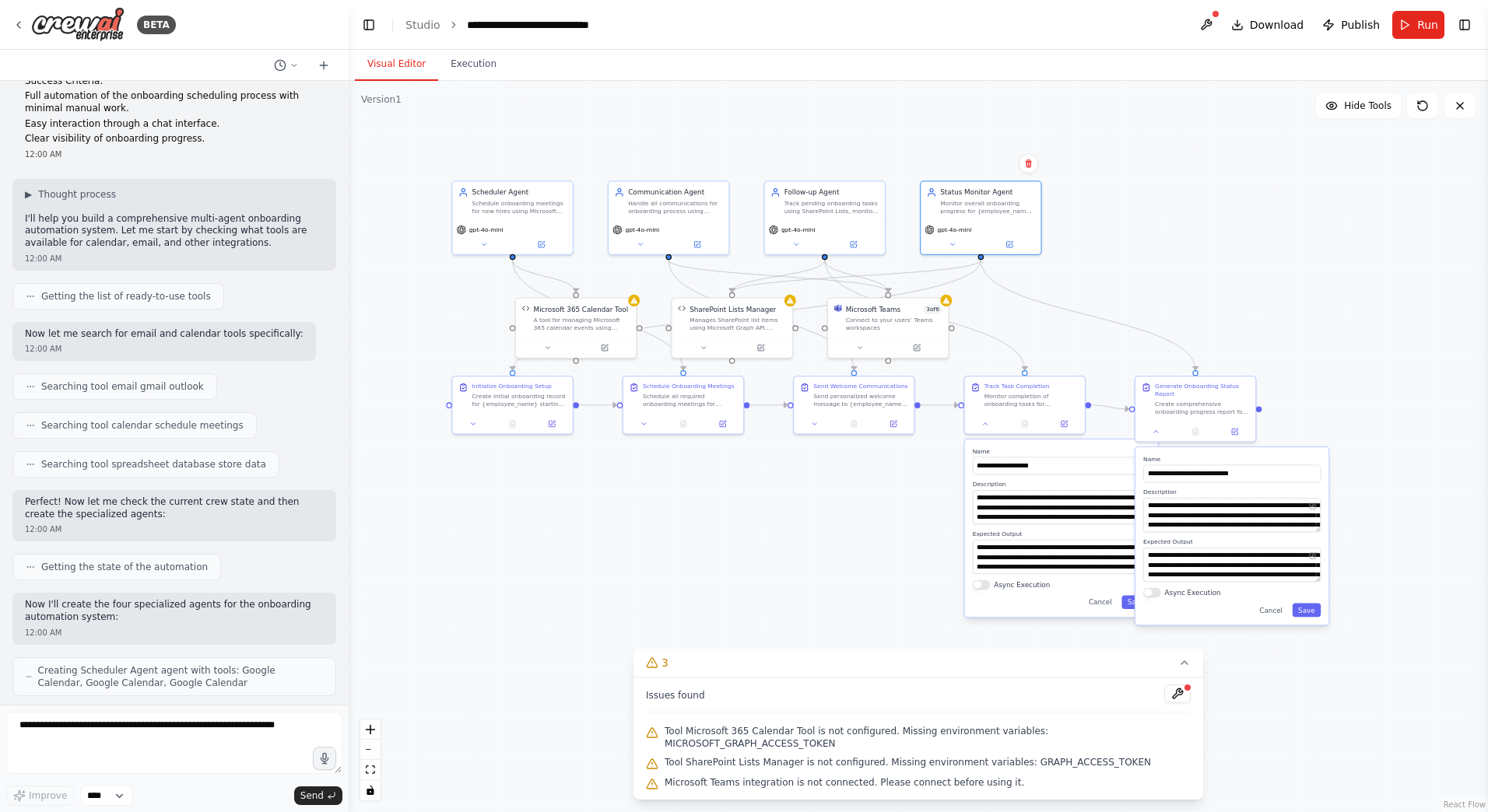
scroll to position [856, 0]
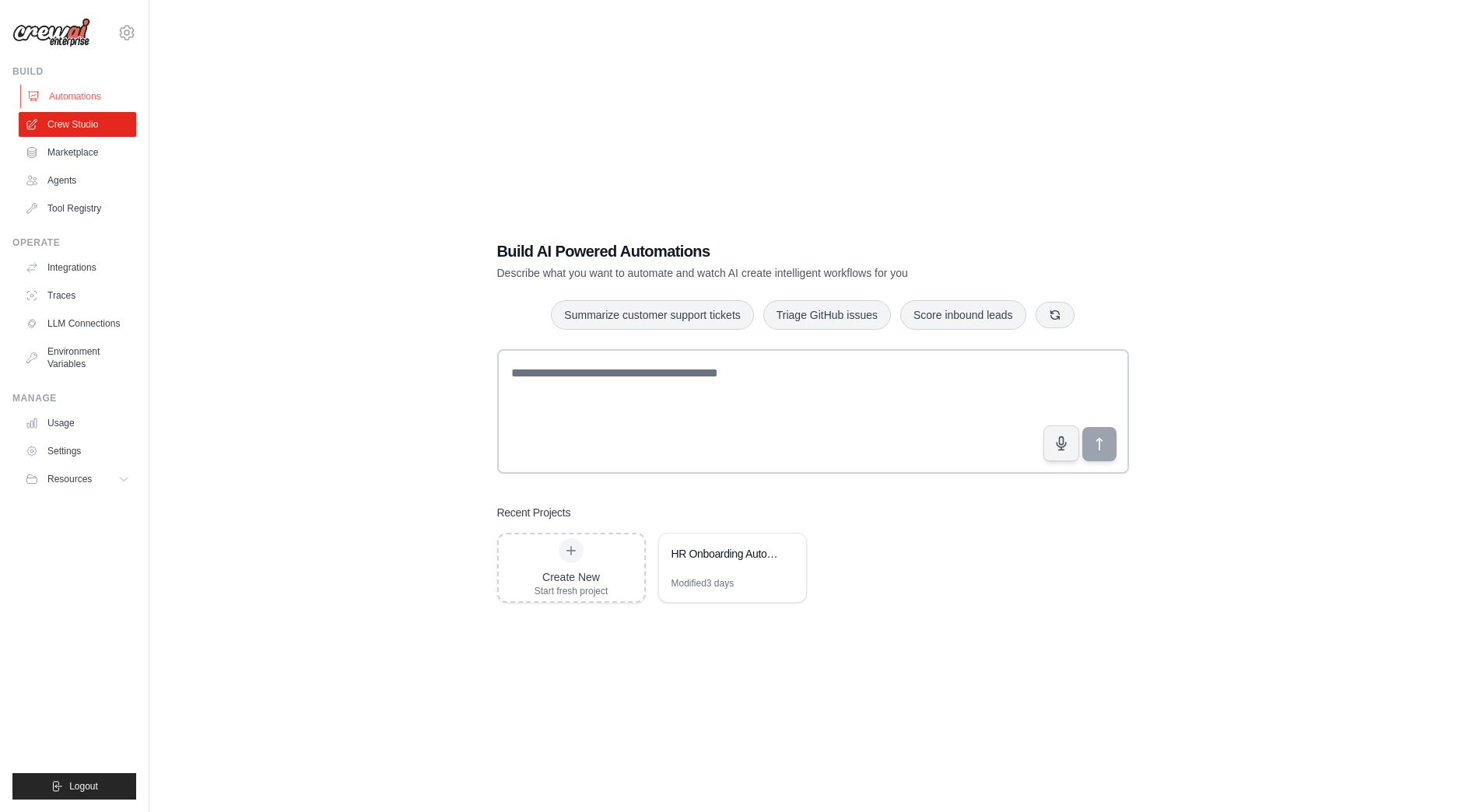
click at [102, 93] on link "Automations" at bounding box center [79, 96] width 118 height 25
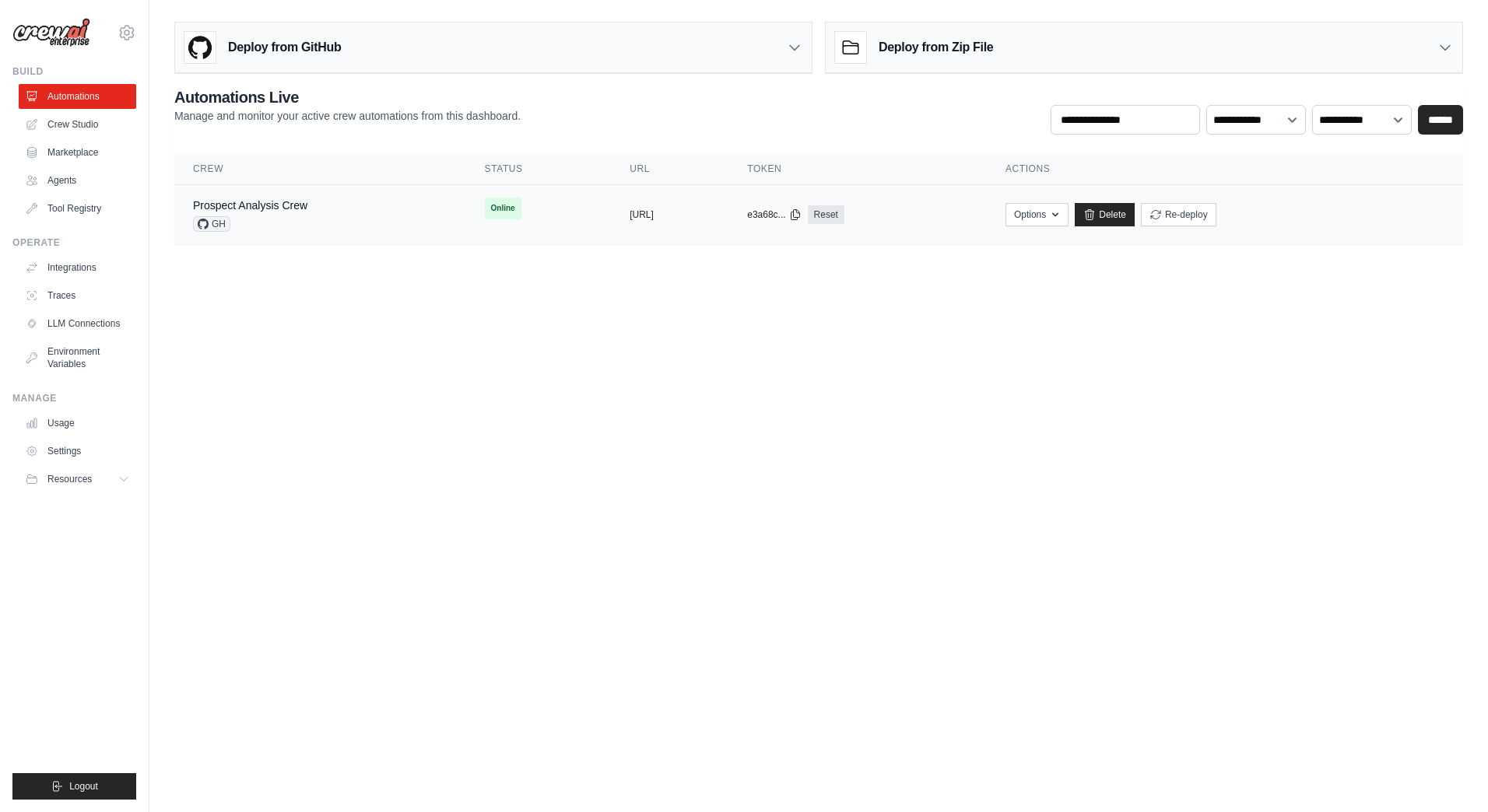
click at [364, 209] on div "Prospect Analysis Crew GH" at bounding box center [320, 215] width 255 height 34
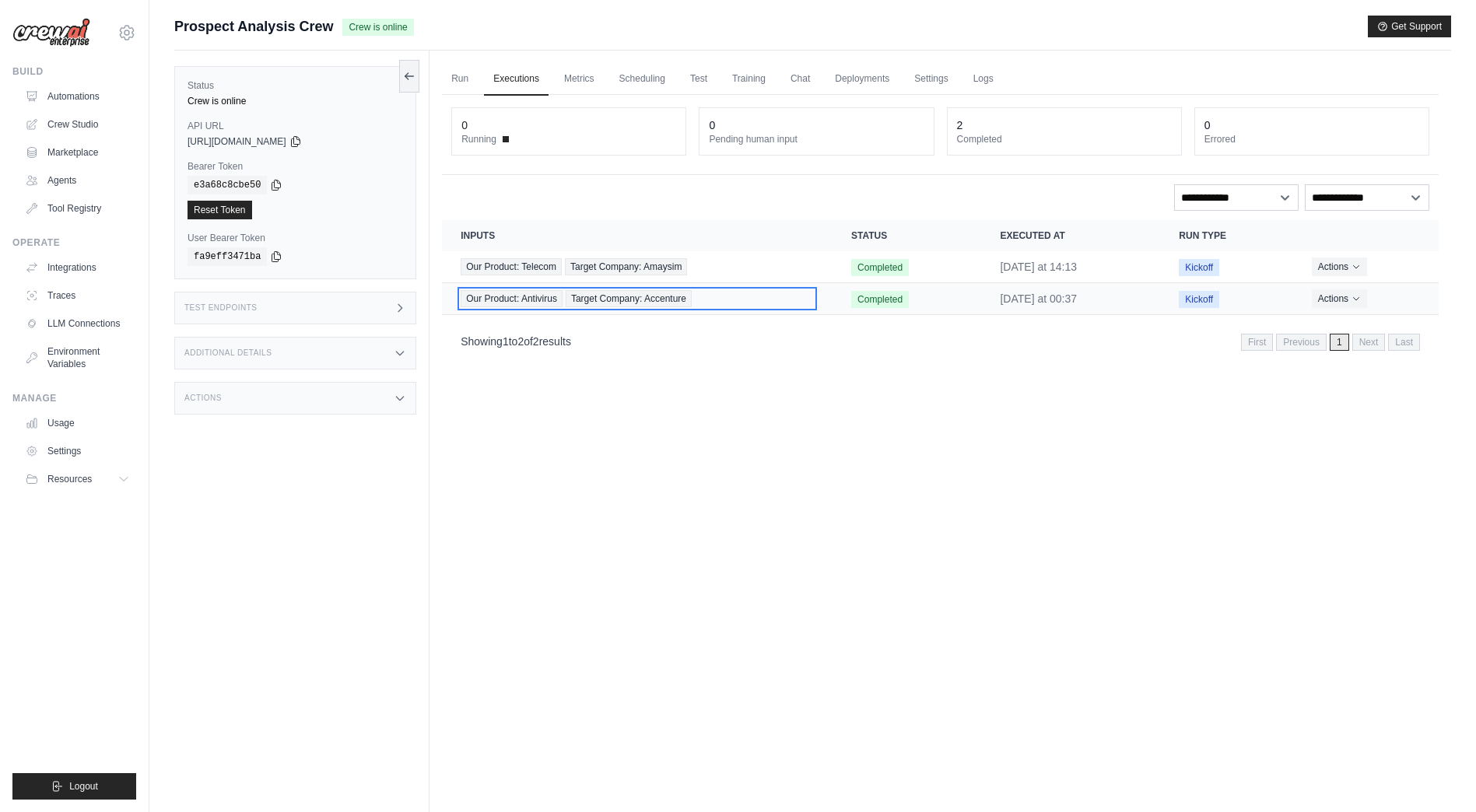
click at [682, 298] on span "Target Company: Accenture" at bounding box center [628, 298] width 126 height 17
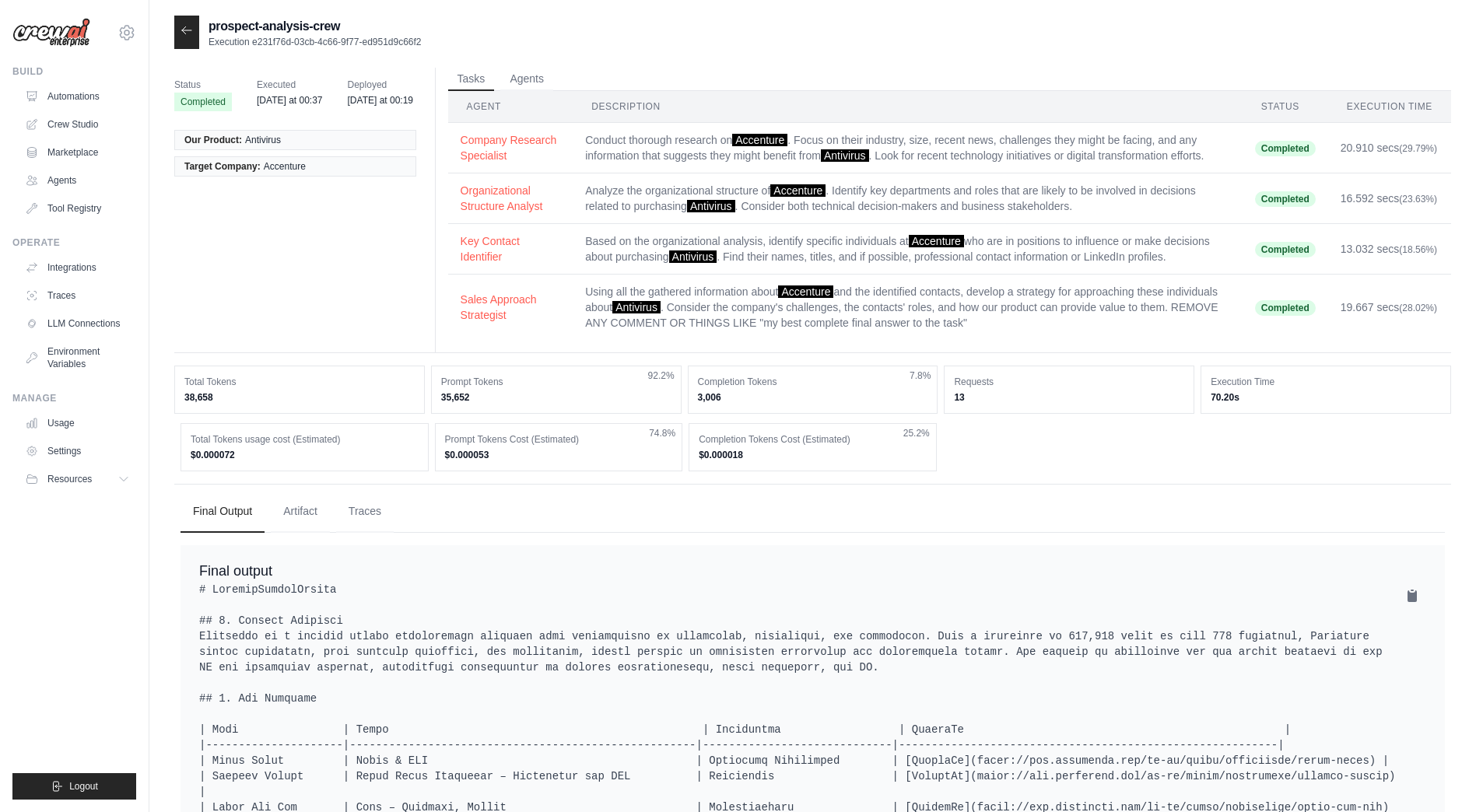
click at [169, 40] on div "prospect-analysis-crew Execution e231f76d-03cb-4c66-9f77-ed951d9c66f2 Status Co…" at bounding box center [813, 785] width 1327 height 1541
click at [189, 41] on div at bounding box center [187, 32] width 25 height 34
click at [191, 27] on icon at bounding box center [187, 30] width 12 height 12
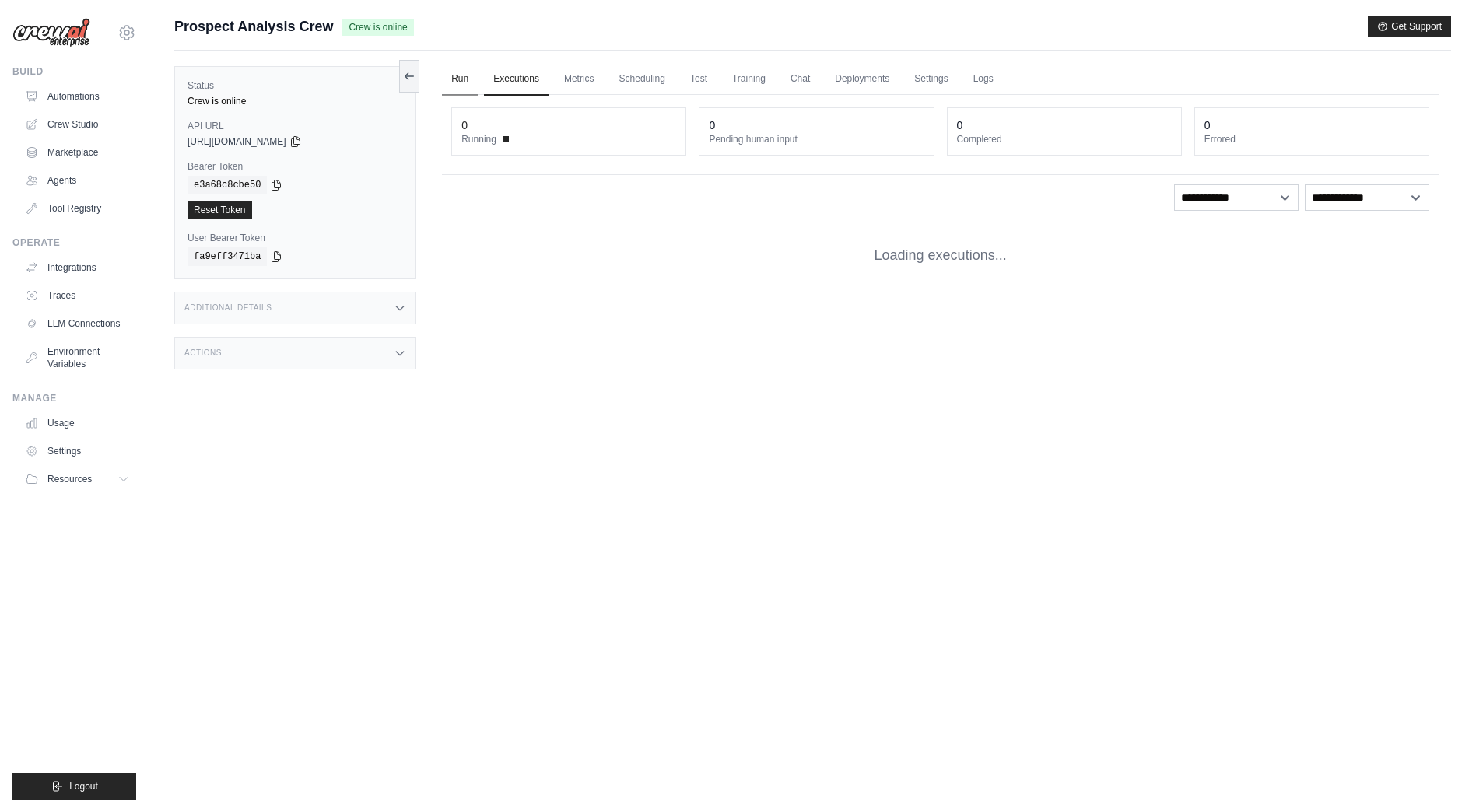
click at [462, 77] on link "Run" at bounding box center [460, 79] width 36 height 33
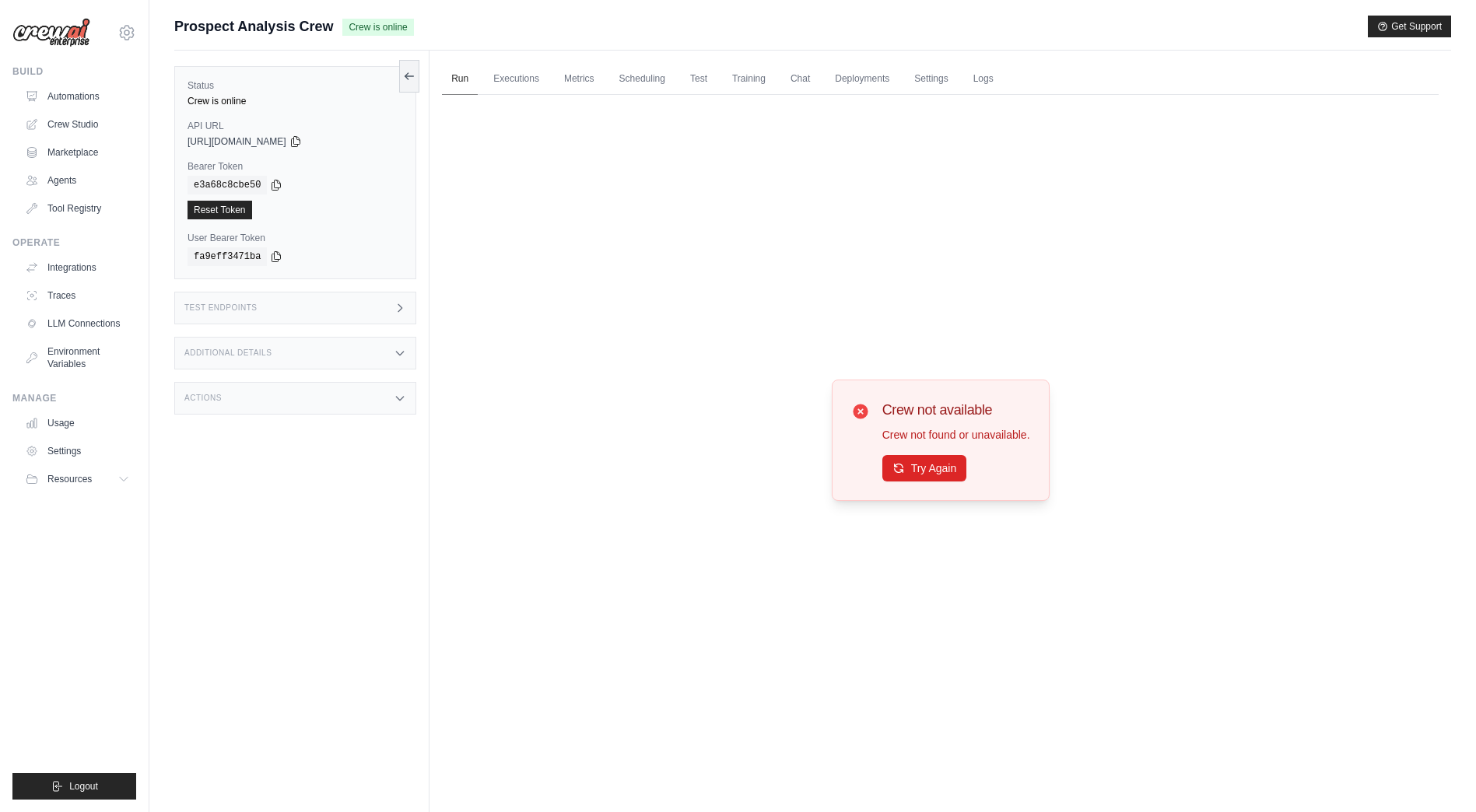
click at [460, 77] on link "Run" at bounding box center [460, 79] width 36 height 33
click at [931, 462] on button "Try Again" at bounding box center [924, 467] width 85 height 27
click at [467, 83] on link "Run" at bounding box center [460, 79] width 36 height 33
click at [411, 78] on icon at bounding box center [409, 76] width 12 height 12
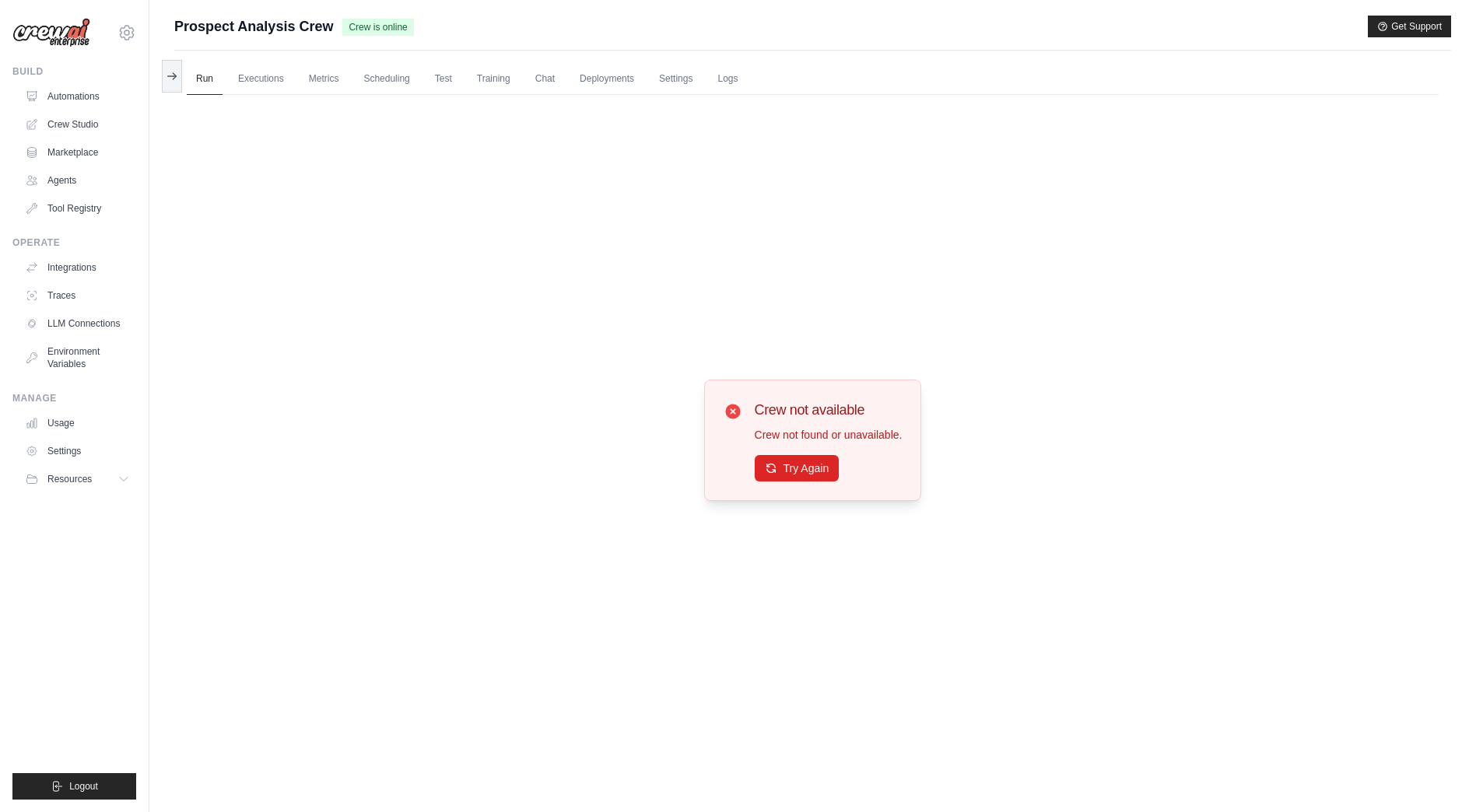
click at [170, 74] on icon at bounding box center [172, 76] width 12 height 12
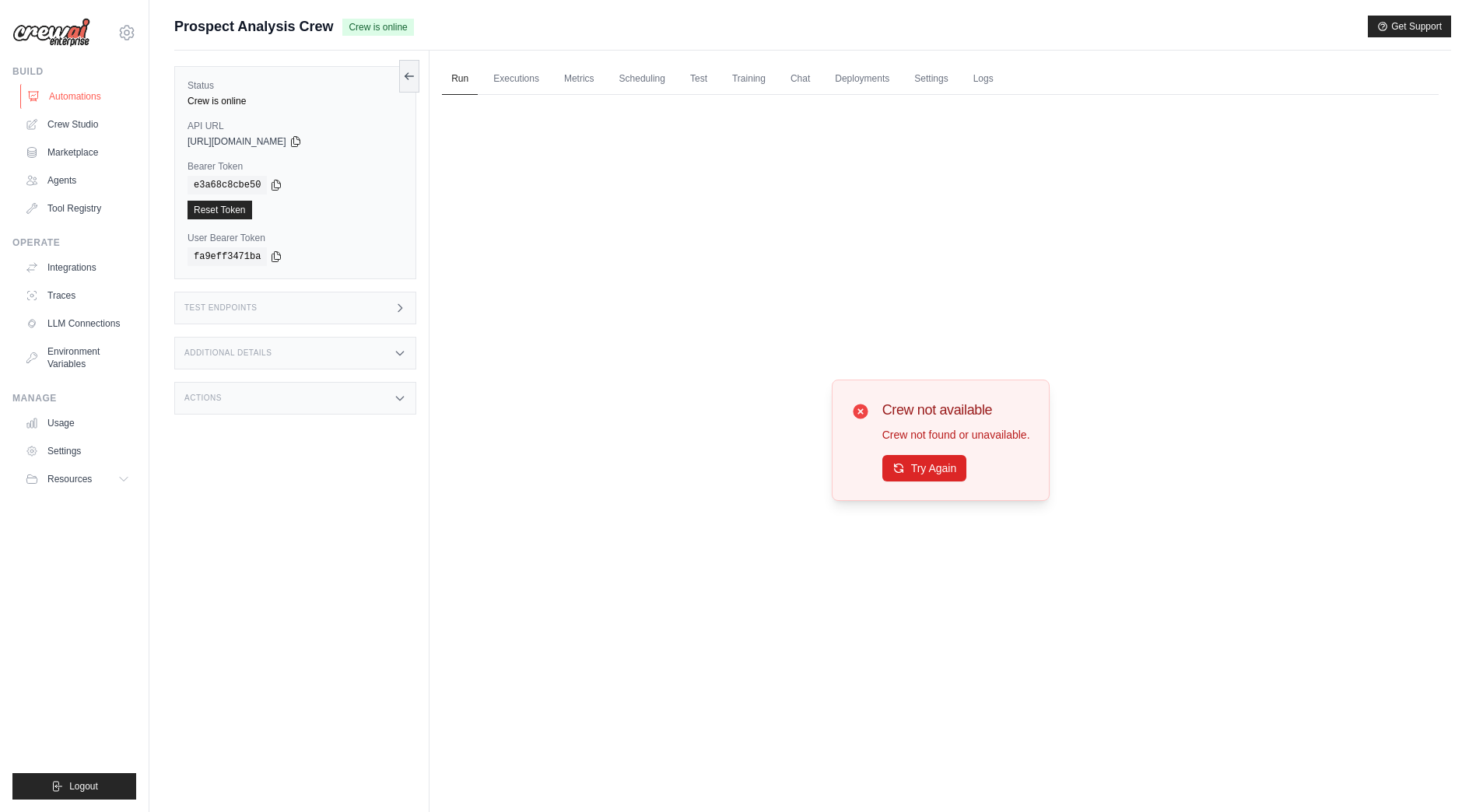
click at [89, 94] on link "Automations" at bounding box center [79, 96] width 118 height 25
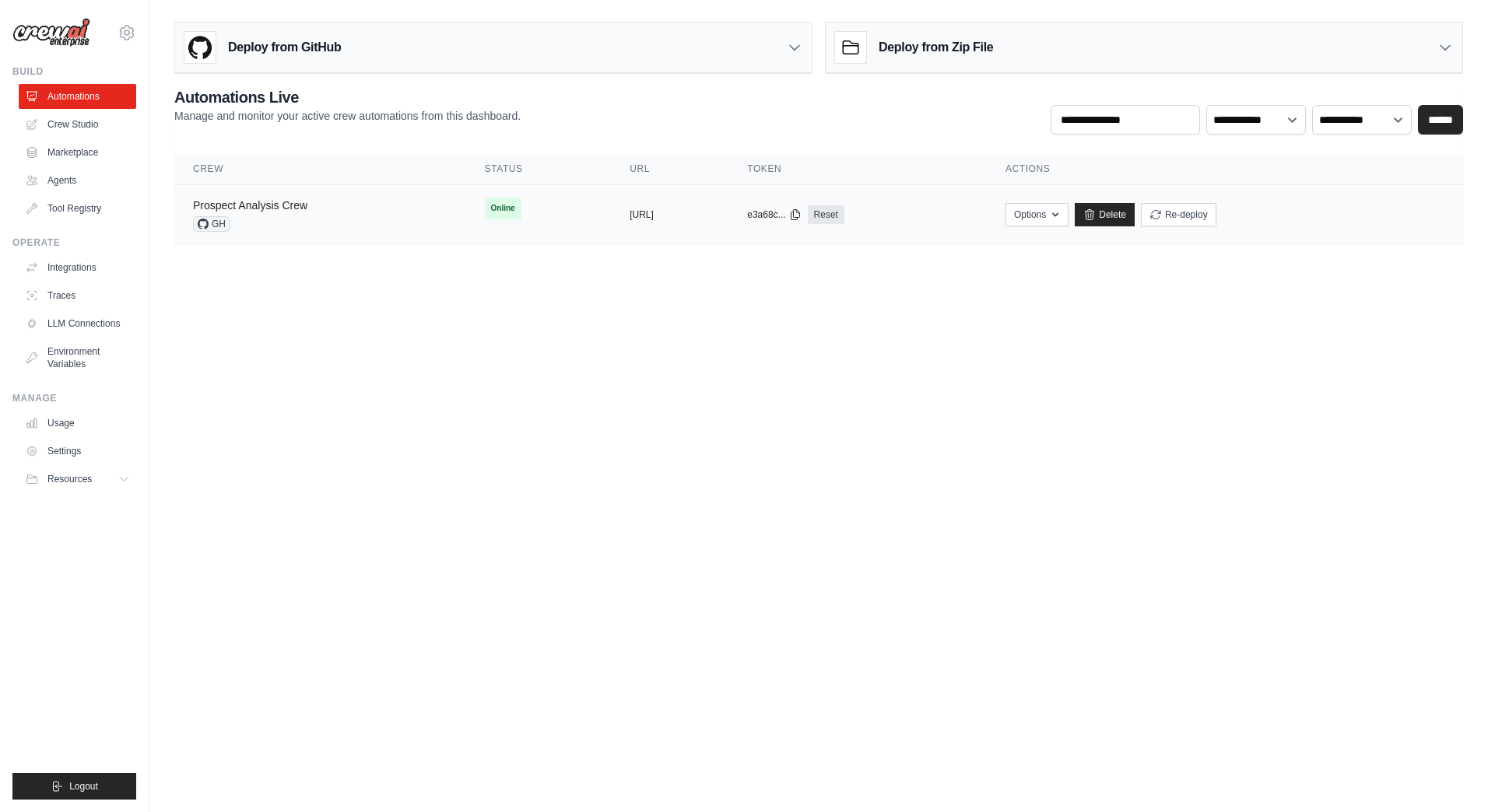
click at [253, 207] on link "Prospect Analysis Crew" at bounding box center [250, 206] width 114 height 12
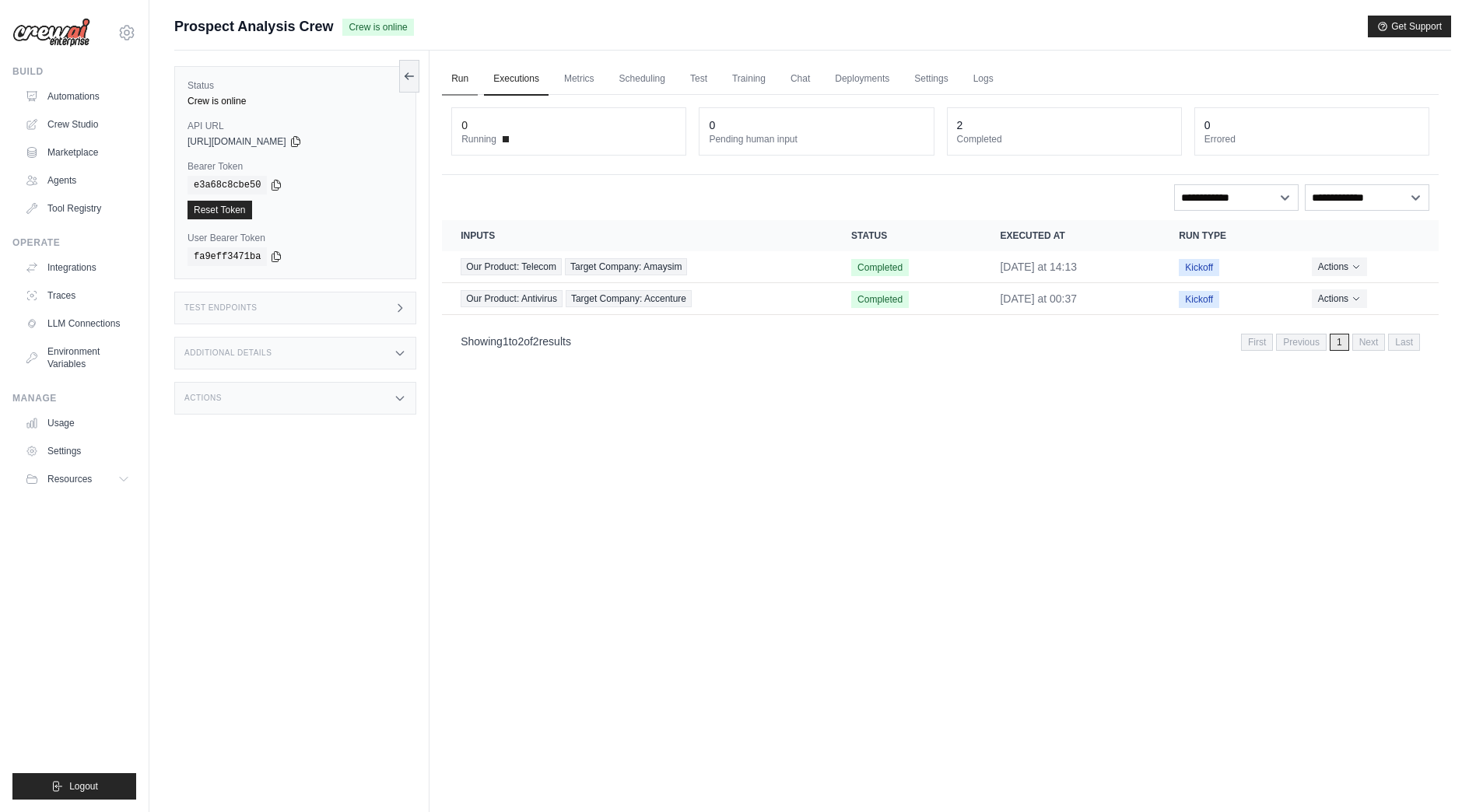
click at [469, 82] on link "Run" at bounding box center [460, 79] width 36 height 33
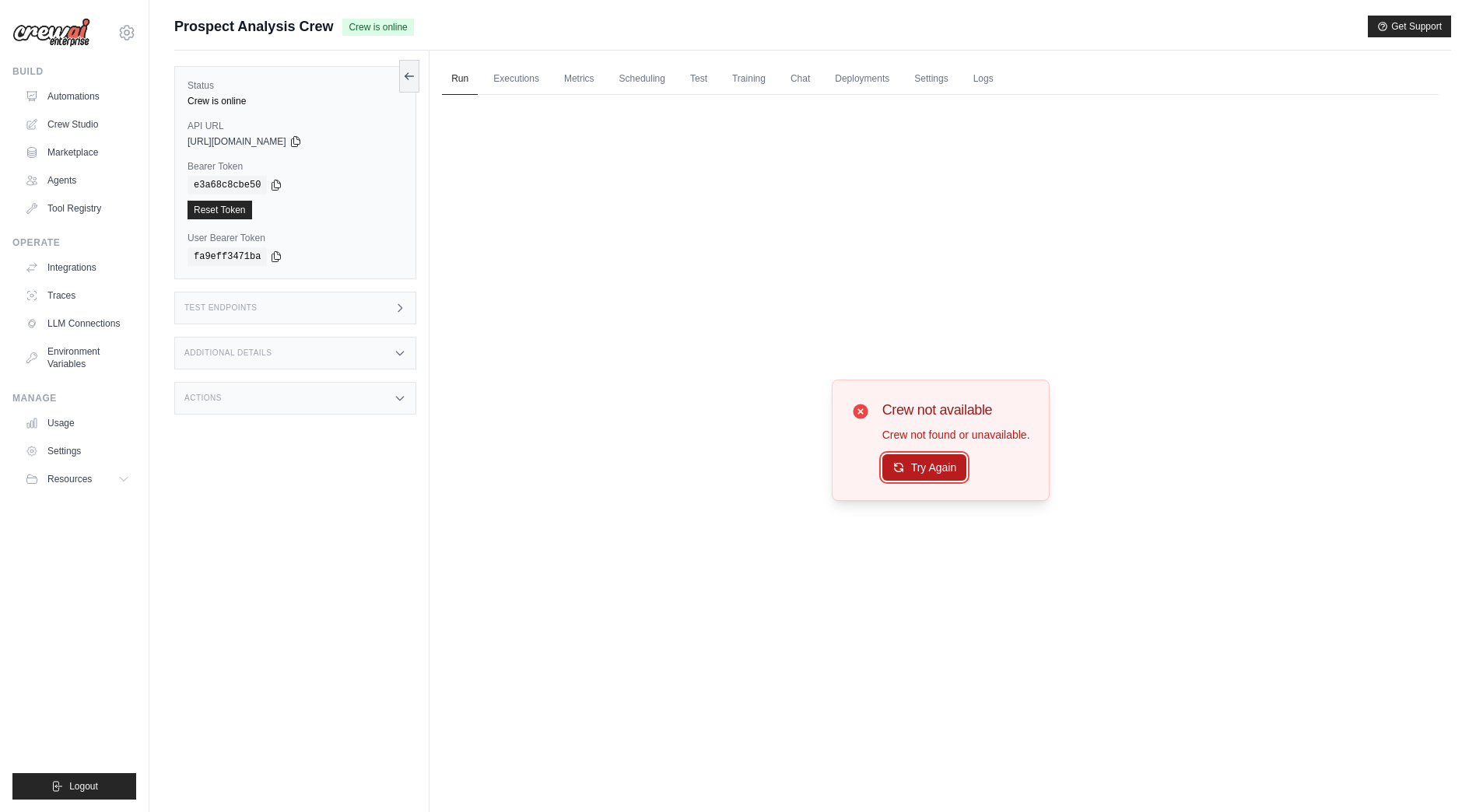
click at [923, 466] on button "Try Again" at bounding box center [924, 467] width 85 height 27
click at [924, 466] on button "Try Again" at bounding box center [924, 467] width 85 height 27
click at [510, 69] on link "Executions" at bounding box center [516, 79] width 65 height 33
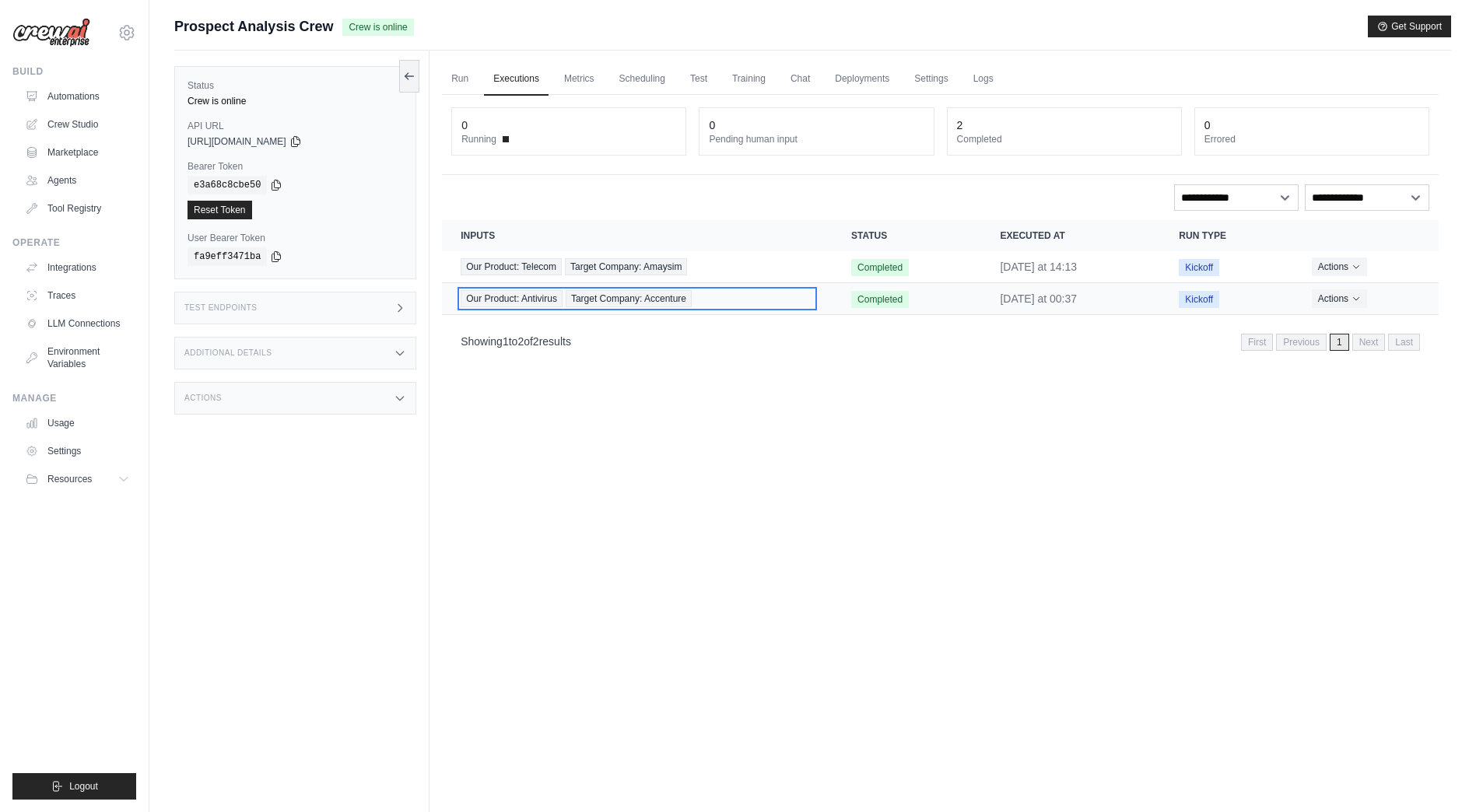
click at [713, 298] on div "Our Product: Antivirus Target Company: Accenture" at bounding box center [637, 298] width 354 height 17
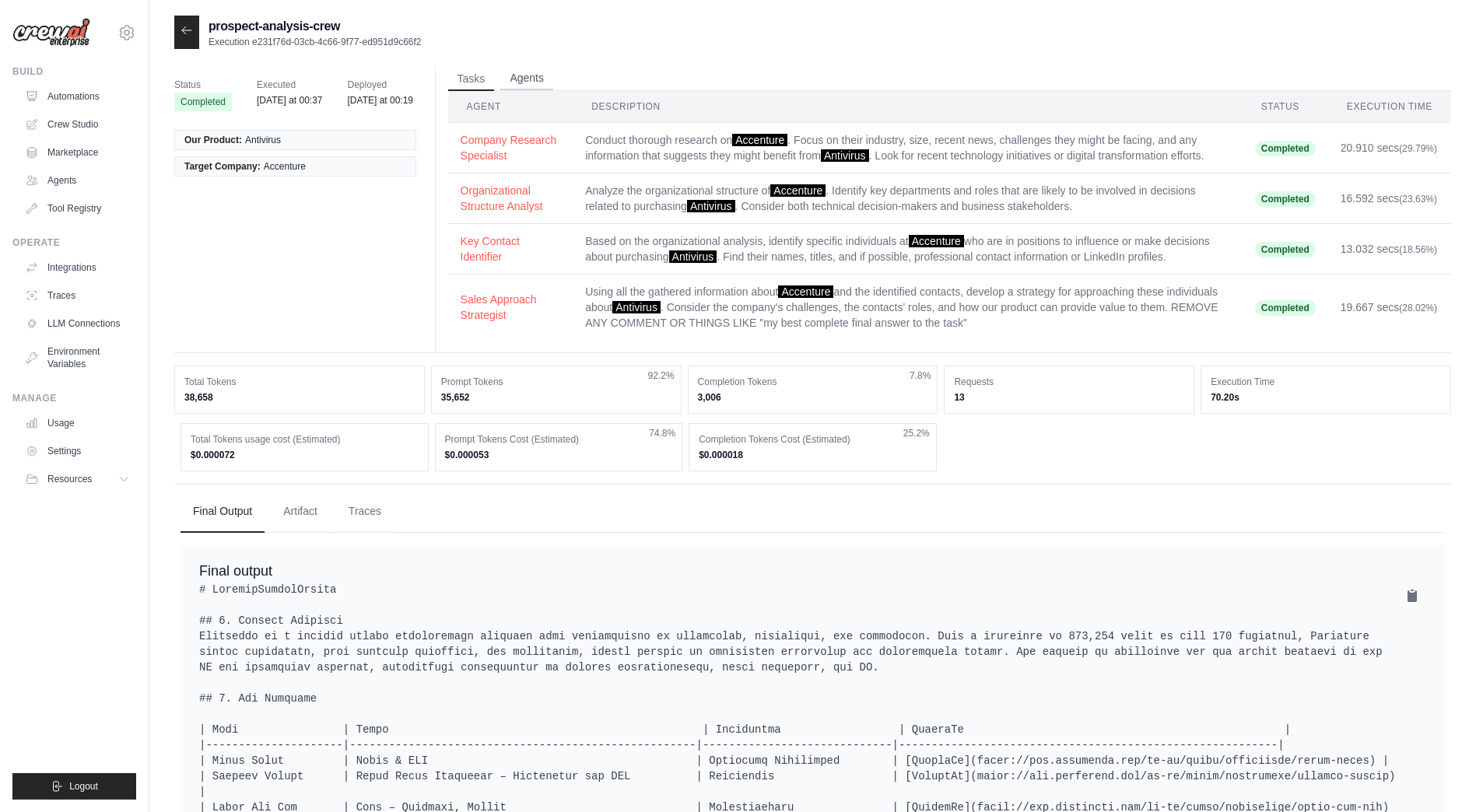
click at [541, 80] on button "Agents" at bounding box center [526, 78] width 52 height 23
